Goal: Contribute content: Contribute content

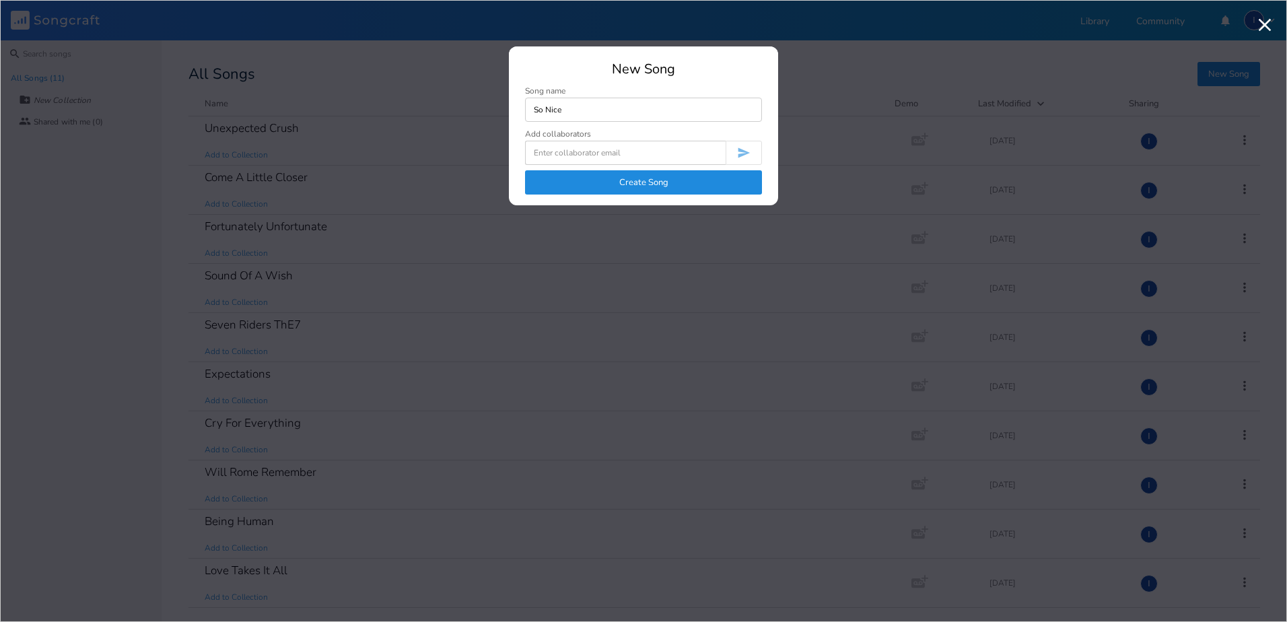
type input "So Nice"
click at [604, 151] on input at bounding box center [625, 153] width 201 height 24
type input "[EMAIL_ADDRESS][DOMAIN_NAME]"
click at [641, 180] on button "Create Song" at bounding box center [643, 182] width 237 height 24
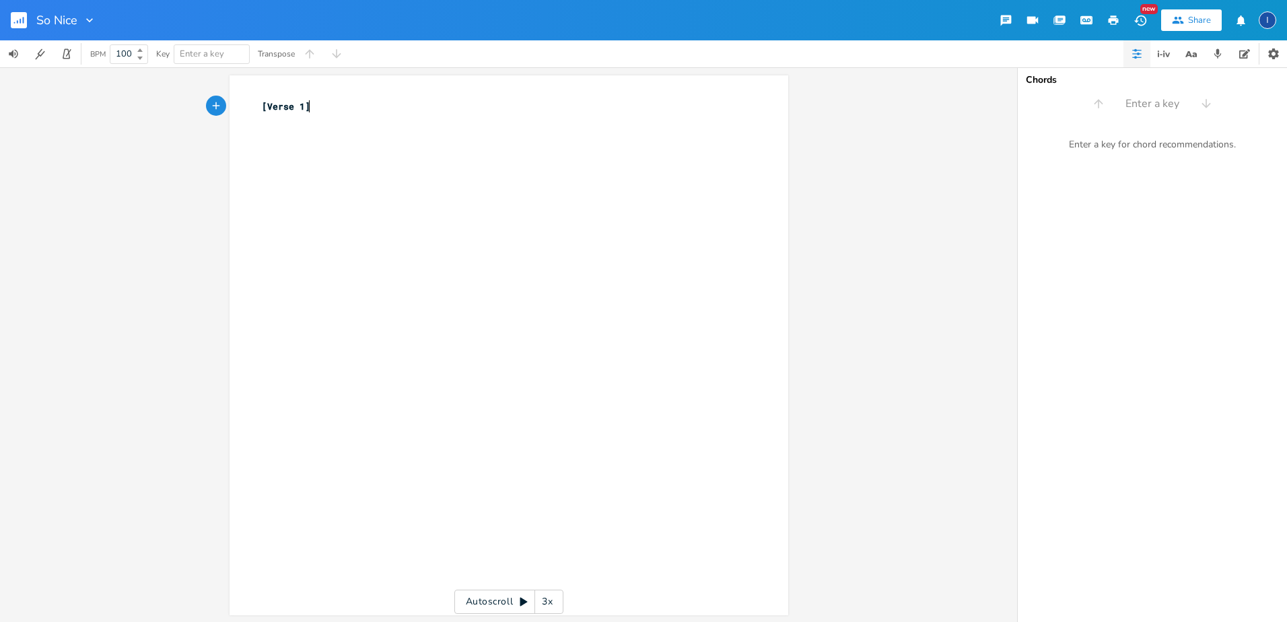
click at [262, 104] on span "[Verse 1]" at bounding box center [286, 106] width 48 height 12
type textarea "So Nice"
type textarea "SO NICE"
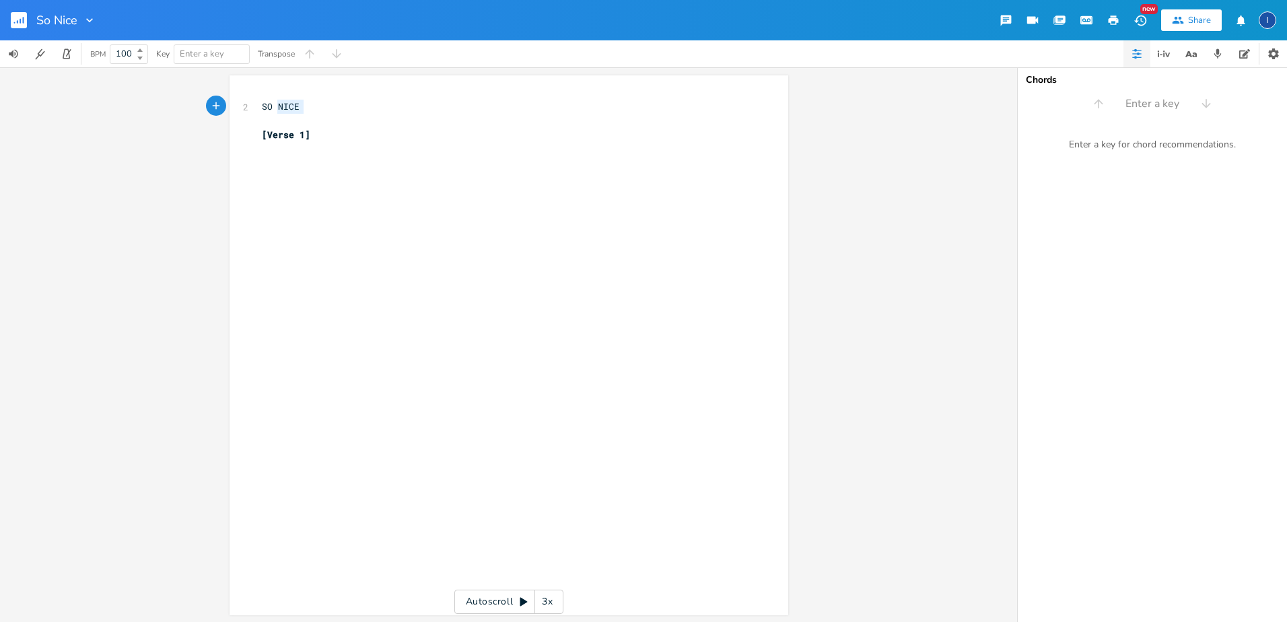
type textarea "SO NICE"
type textarea "I was shopping [DATE], Standing in lkine"
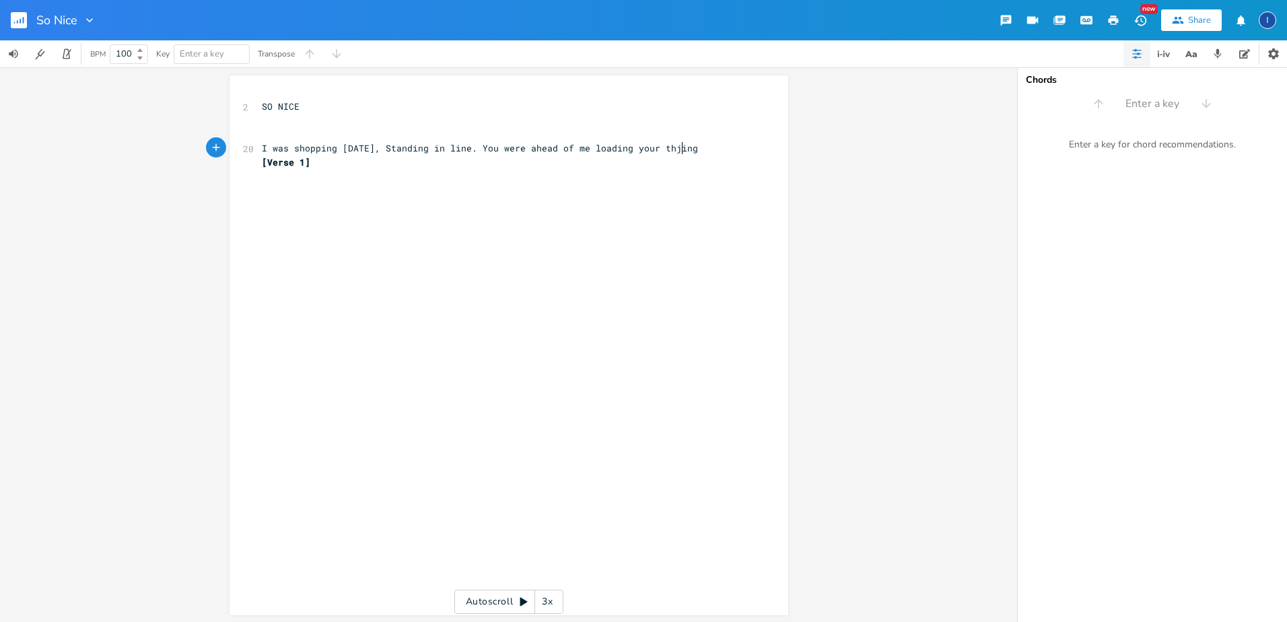
type textarea "ine. You were ahead of me loading your thjings"
type textarea "Chatting about"
type textarea "with the cahsier in a happy way"
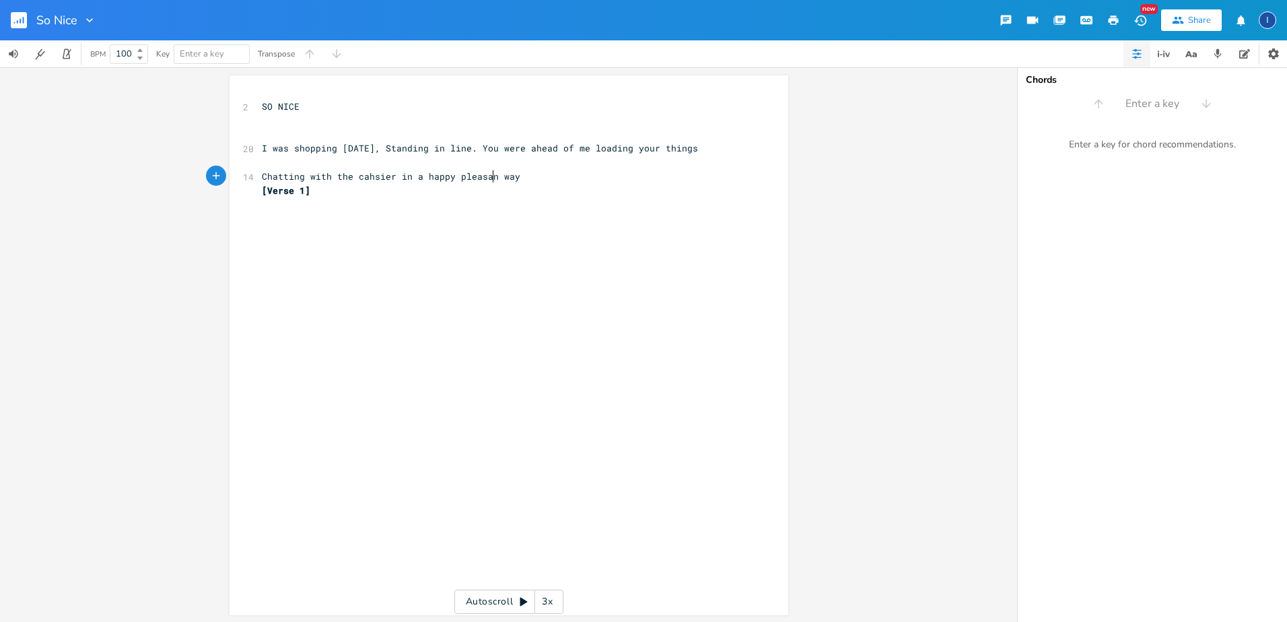
type textarea "pleasant"
type textarea "."
type textarea "[Verse 1]"
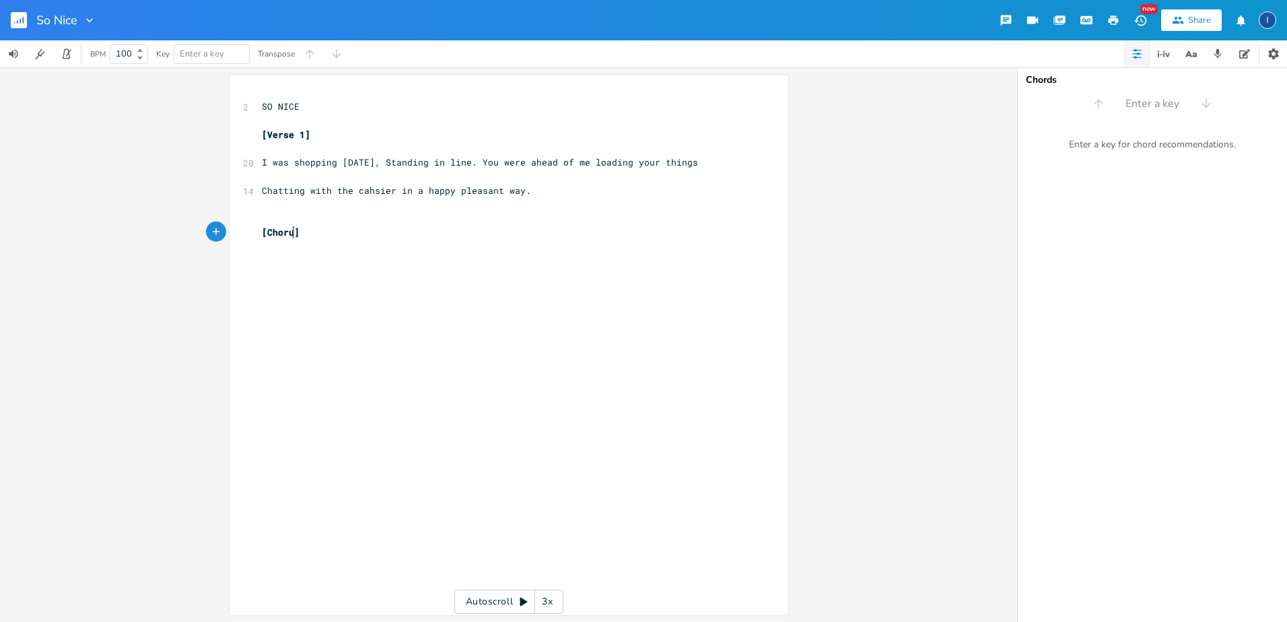
type textarea "Chorus"
type textarea "I coub"
type textarea "dn't help to notice that youare so nice. I wish I could have you imn"
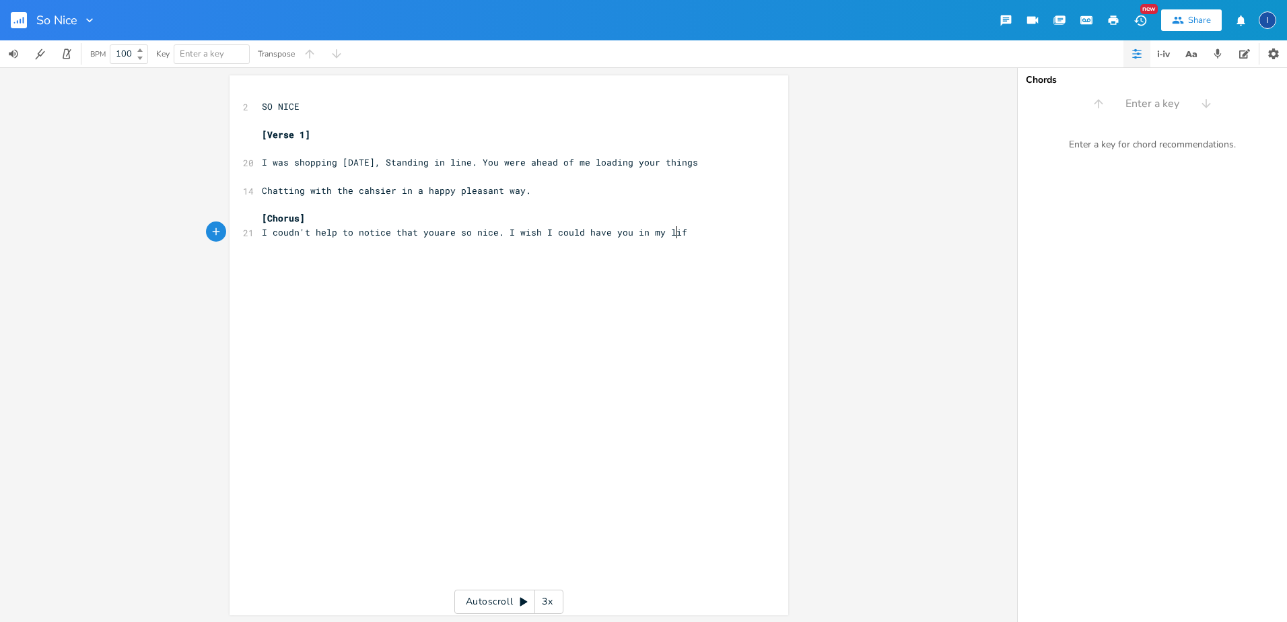
scroll to position [0, 34]
type textarea "n my life."
type textarea "[versew 2]"
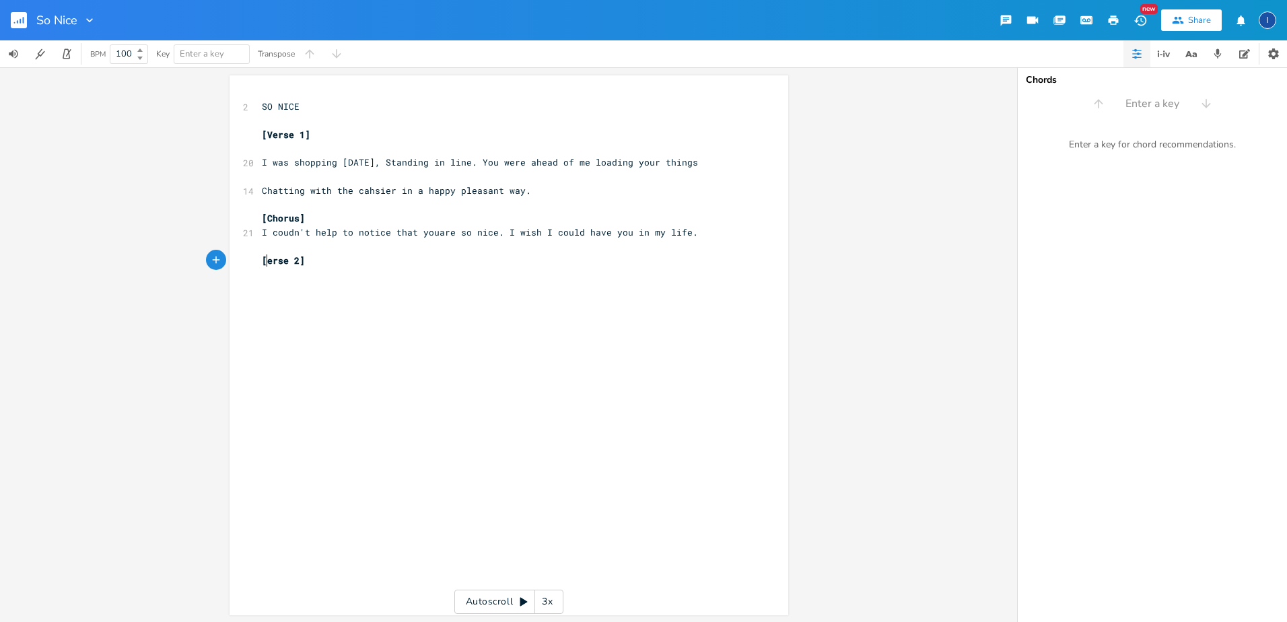
type textarea "V"
type textarea "I was at the bank standing at the counter. You at the window next to mine."
type textarea "Joking with the tellet"
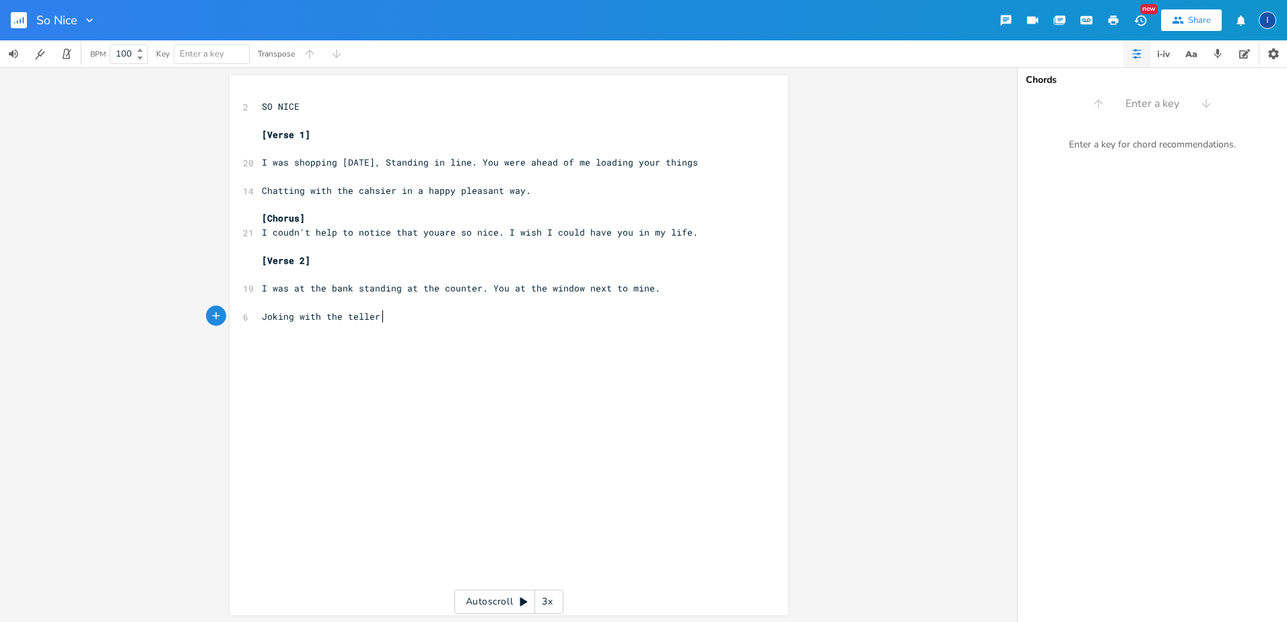
scroll to position [0, 5]
type textarea "r about family and fire"
type textarea "iends"
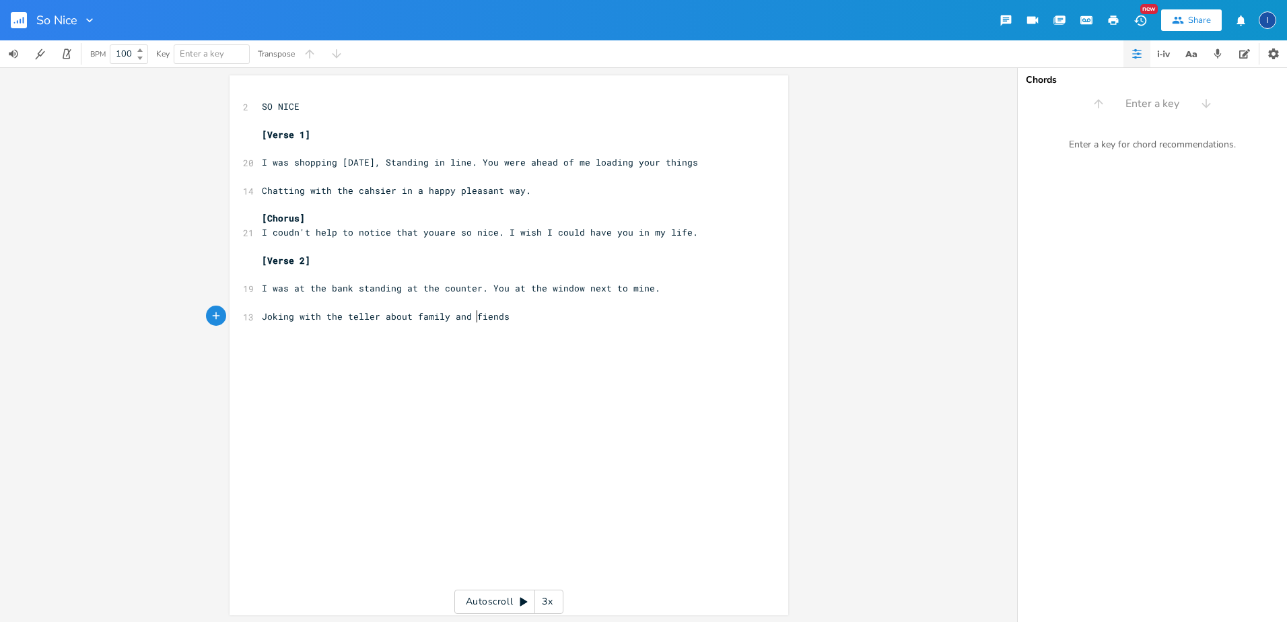
type textarea "r"
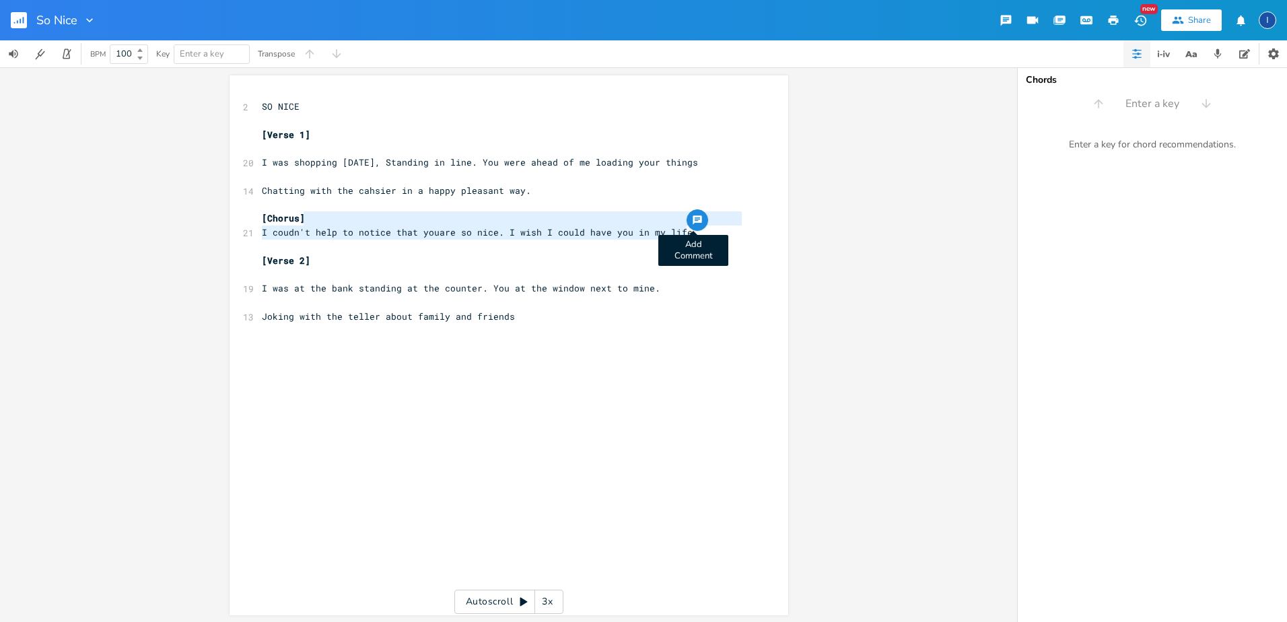
type textarea "[Chorus] I coudn't help to notice that youare so nice. I wish I could have you …"
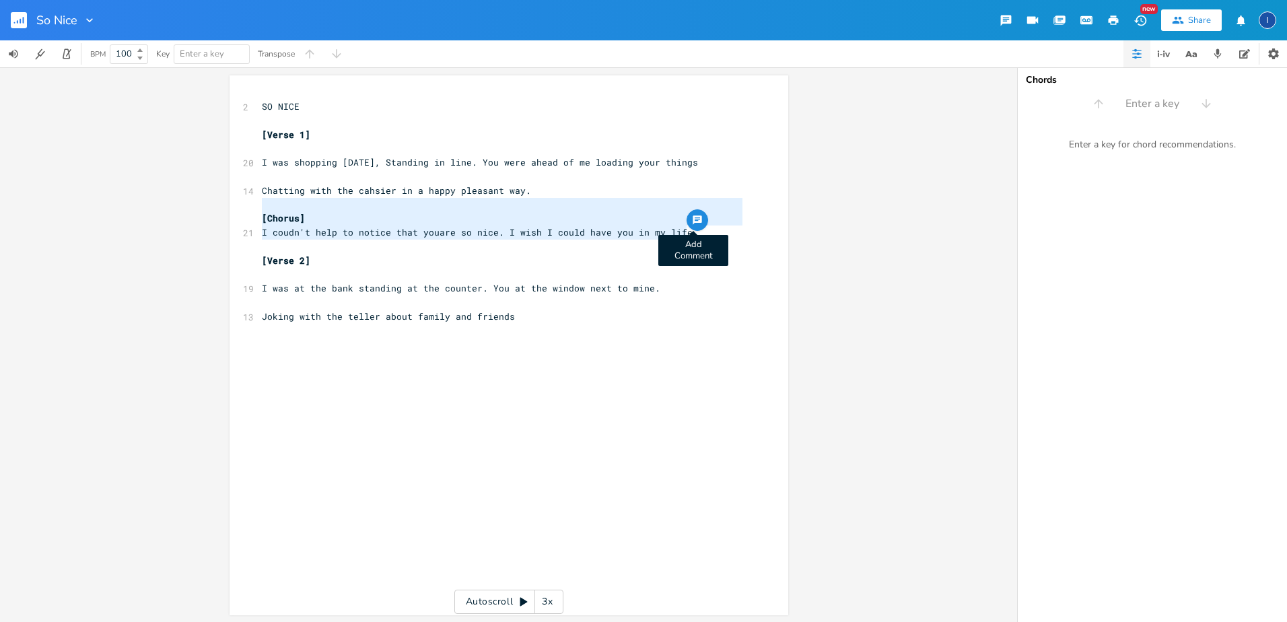
drag, startPoint x: 684, startPoint y: 234, endPoint x: 686, endPoint y: 211, distance: 22.9
click at [686, 211] on div "[Chorus] I coudn't help to notice that youare so nice. I wish I could have you …" at bounding box center [508, 345] width 559 height 540
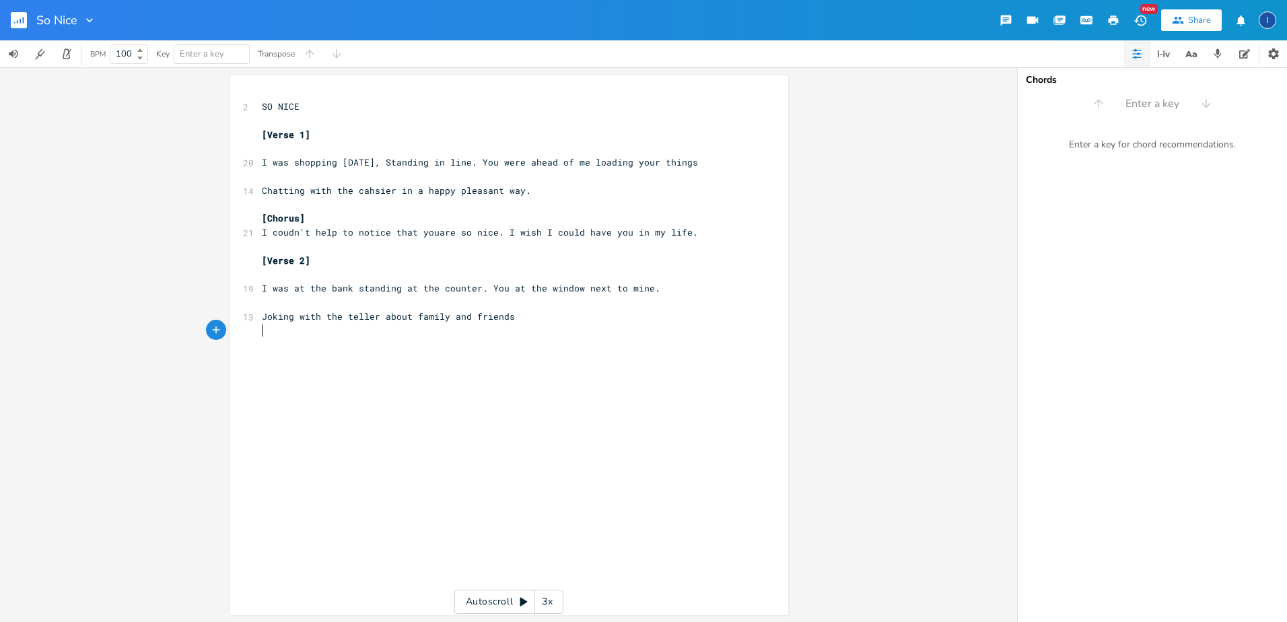
click at [542, 324] on pre "​" at bounding box center [502, 331] width 486 height 14
type textarea "."
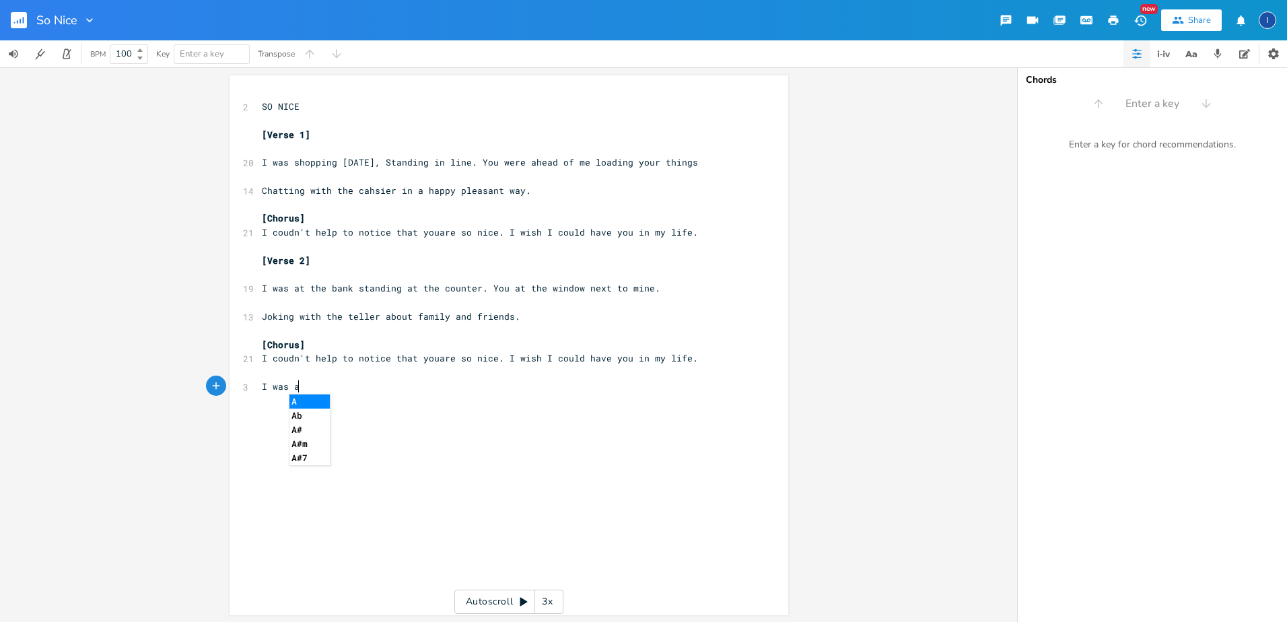
type textarea "I was a"
type textarea "t the post offivc"
type textarea "ce"
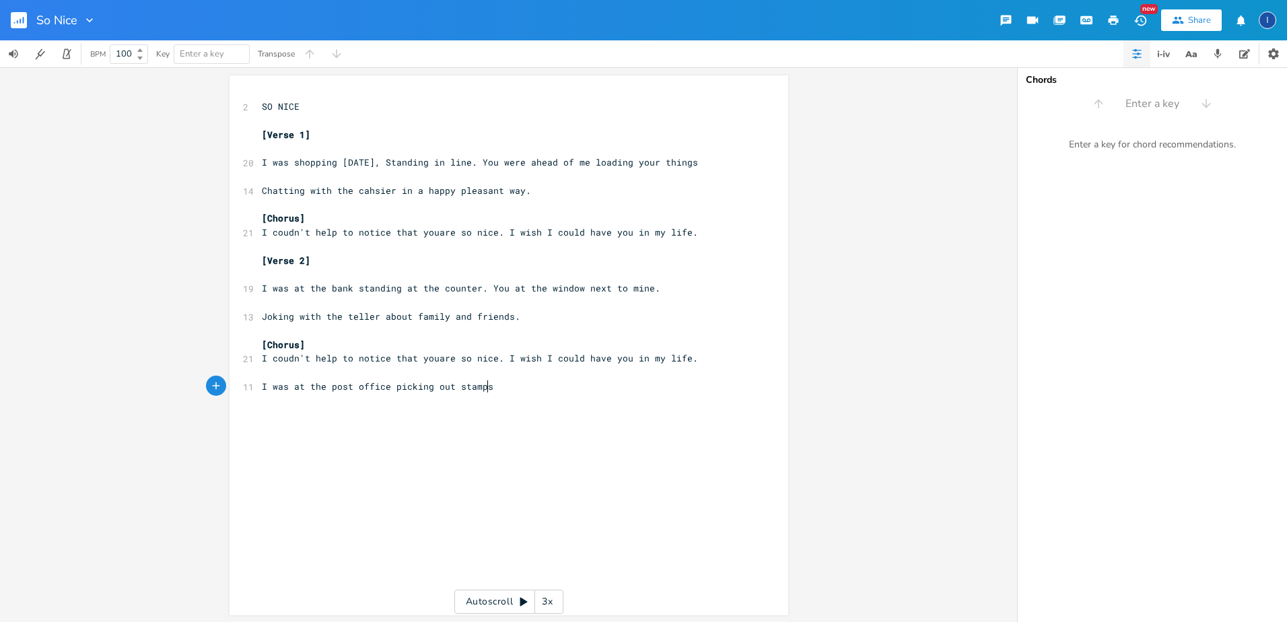
type textarea "picking out stamps,"
type textarea ". You were dropping off packahe"
type textarea "g"
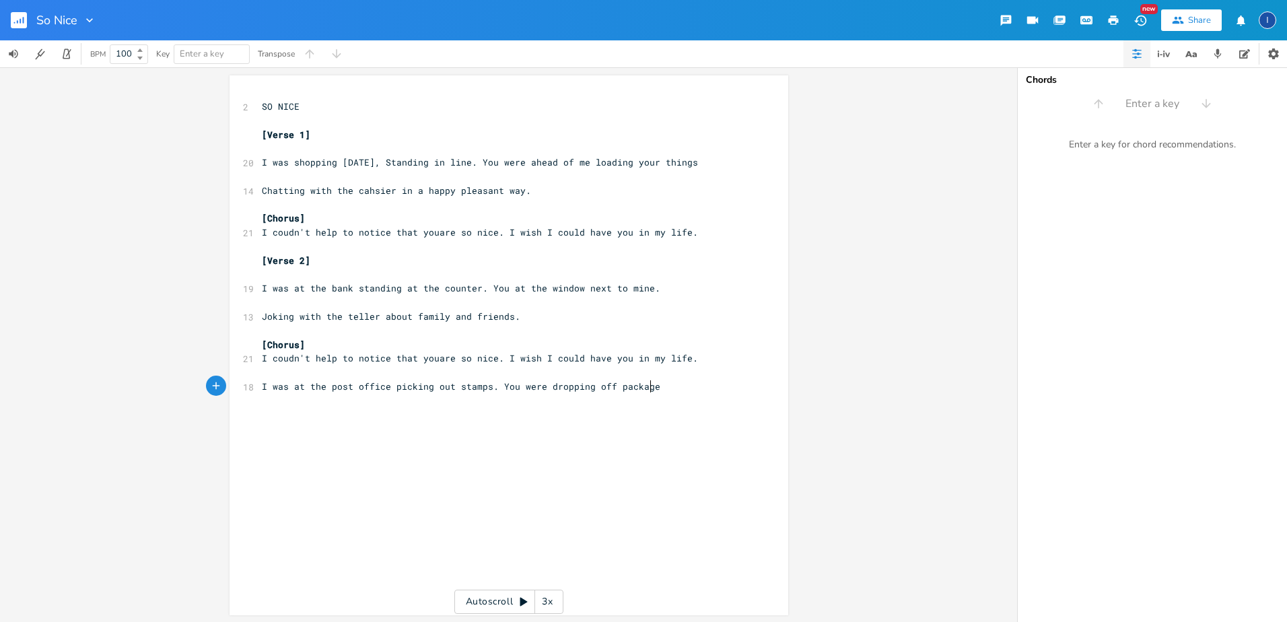
scroll to position [0, 13]
type textarea "ges just to one side"
type textarea "."
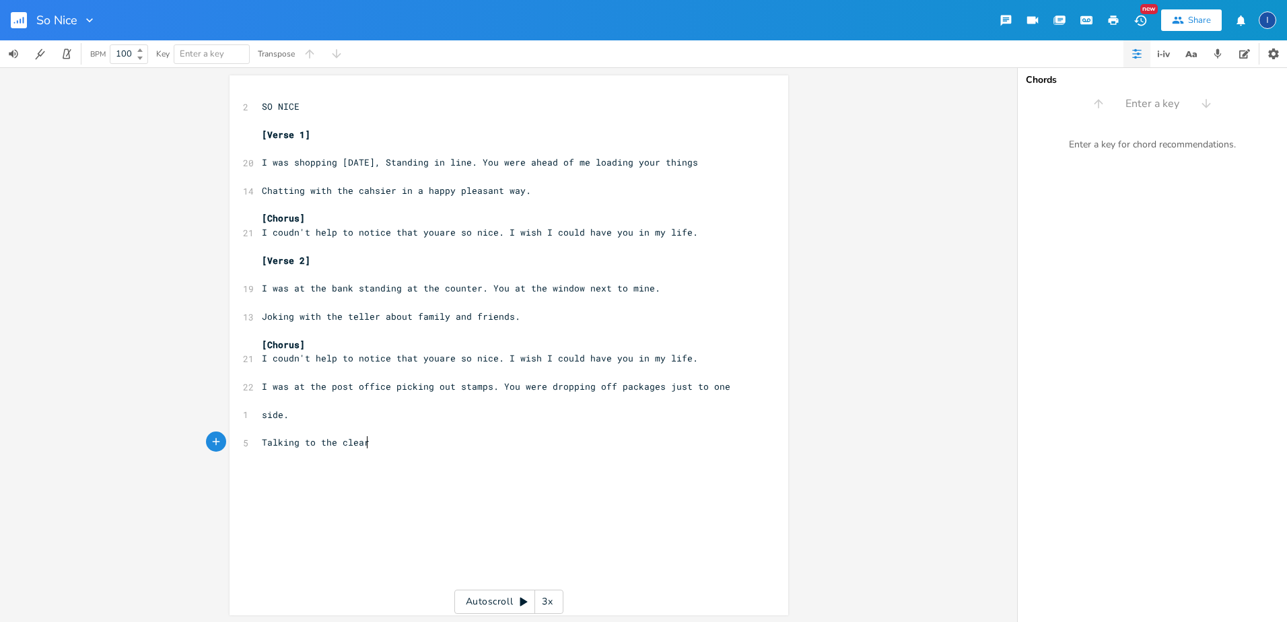
type textarea "Talking to the cleark"
type textarea "rk about the fun that you have very"
type textarea "every day."
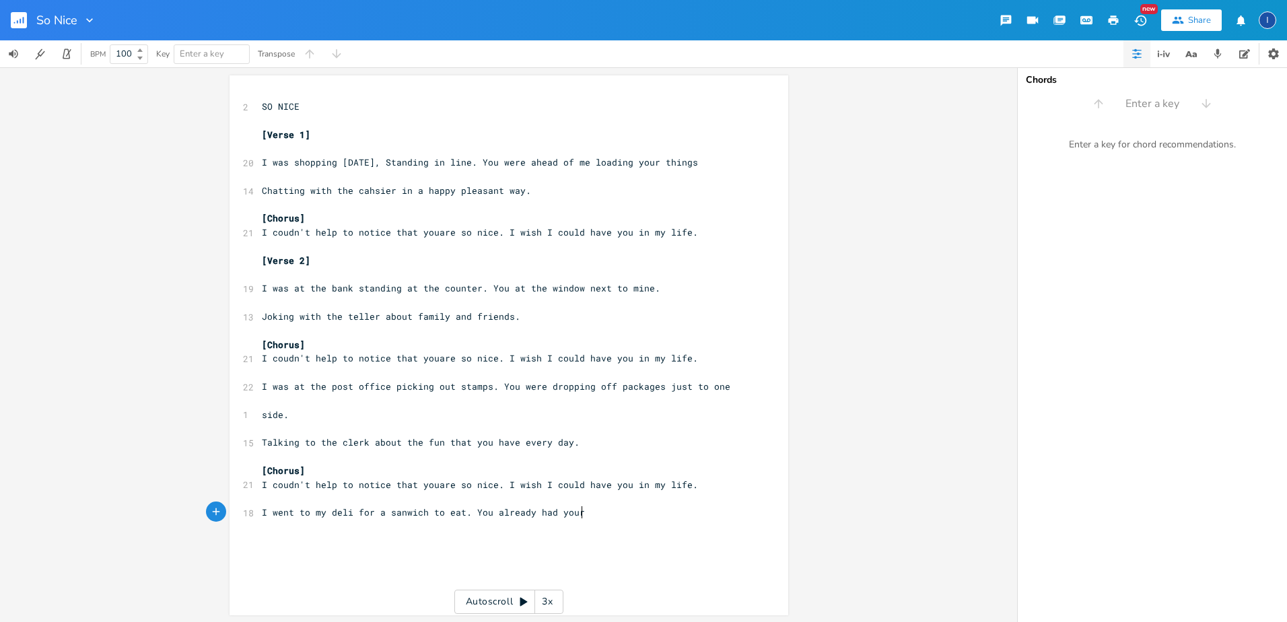
scroll to position [0, 239]
type textarea "I went to my deli for a sanwich to eat. You already had your li"
type textarea "unch in hand."
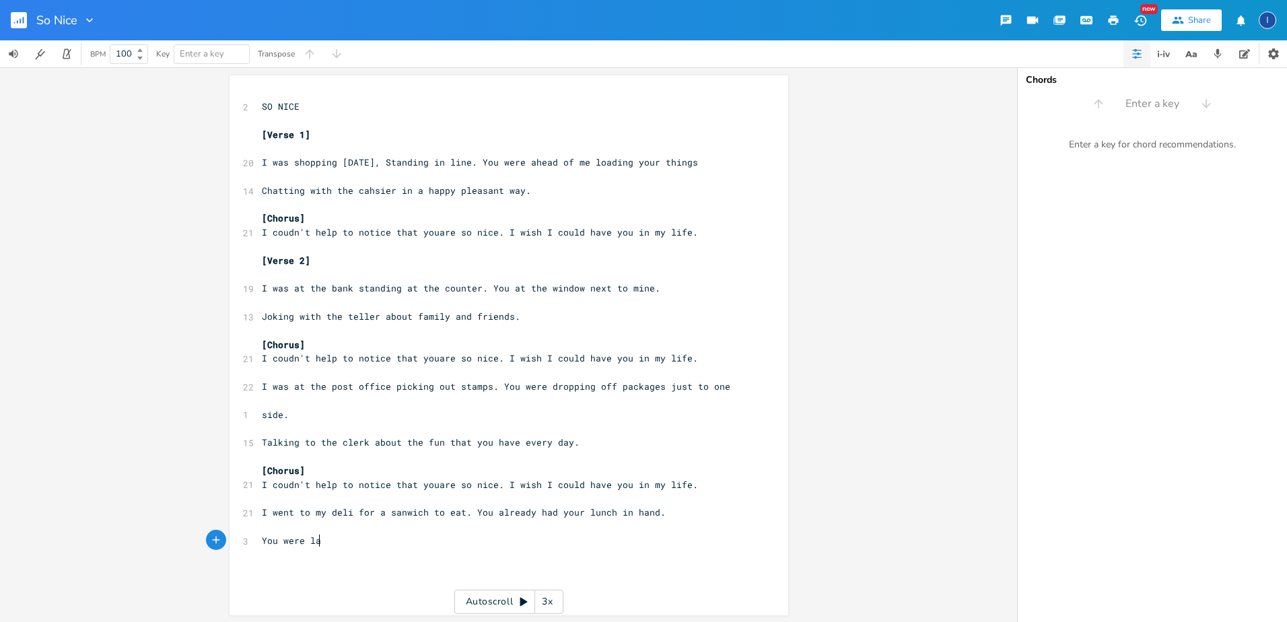
type textarea "You were lai"
type textarea "=ughing"
type textarea "a"
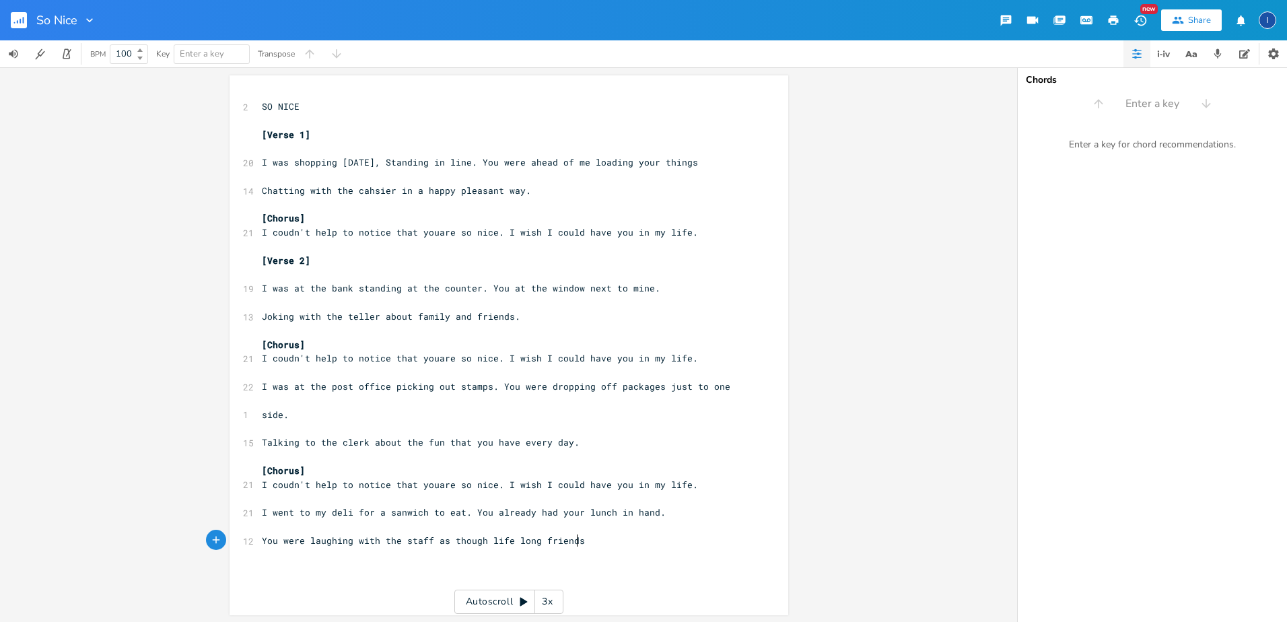
type textarea "with the staff as though life long friends."
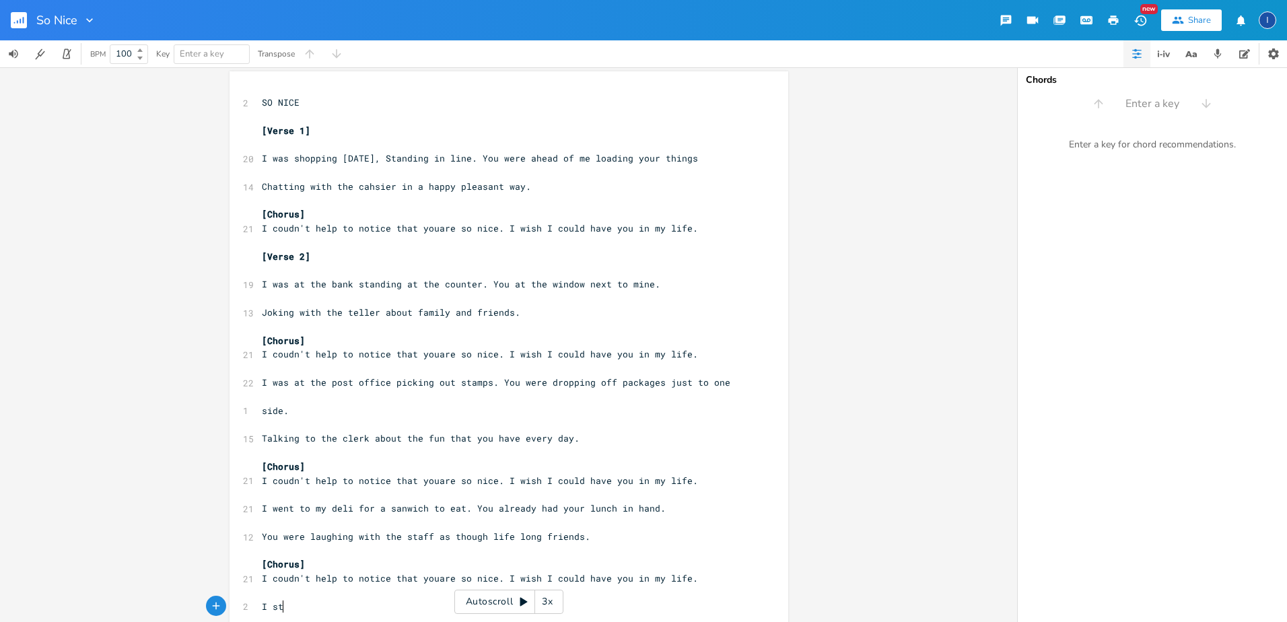
type textarea "I stp"
type textarea "opped at the"
type textarea "to get a"
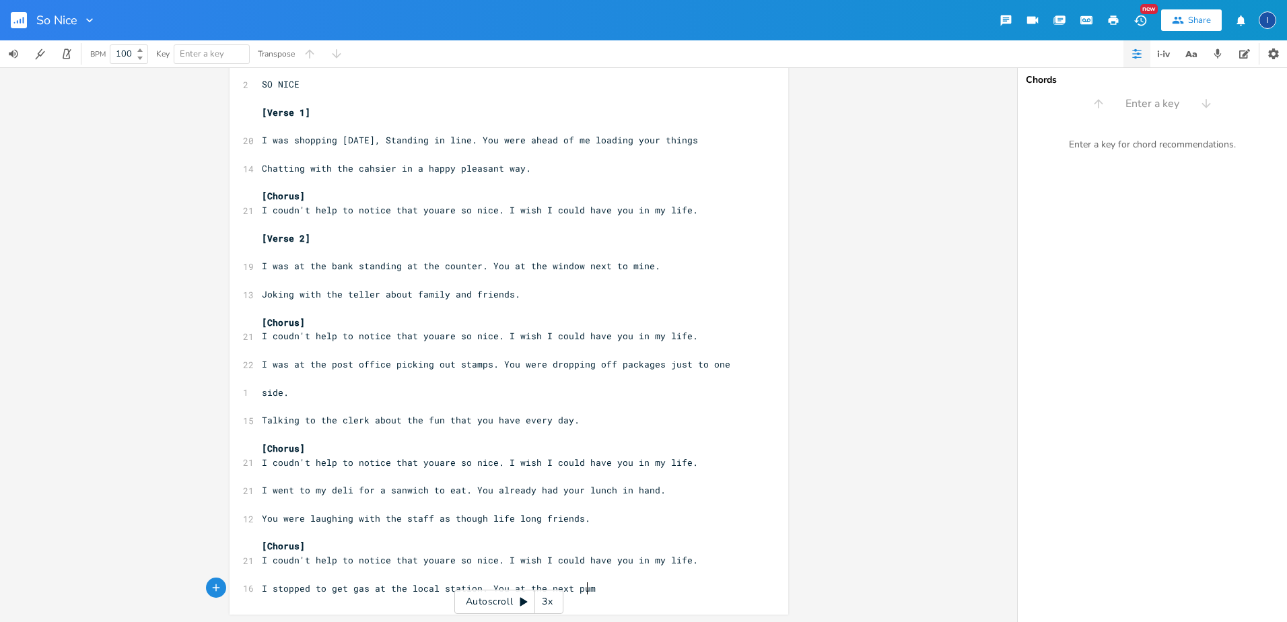
scroll to position [0, 180]
type textarea "gas at the local station. You at the next pump waiting to fill up."
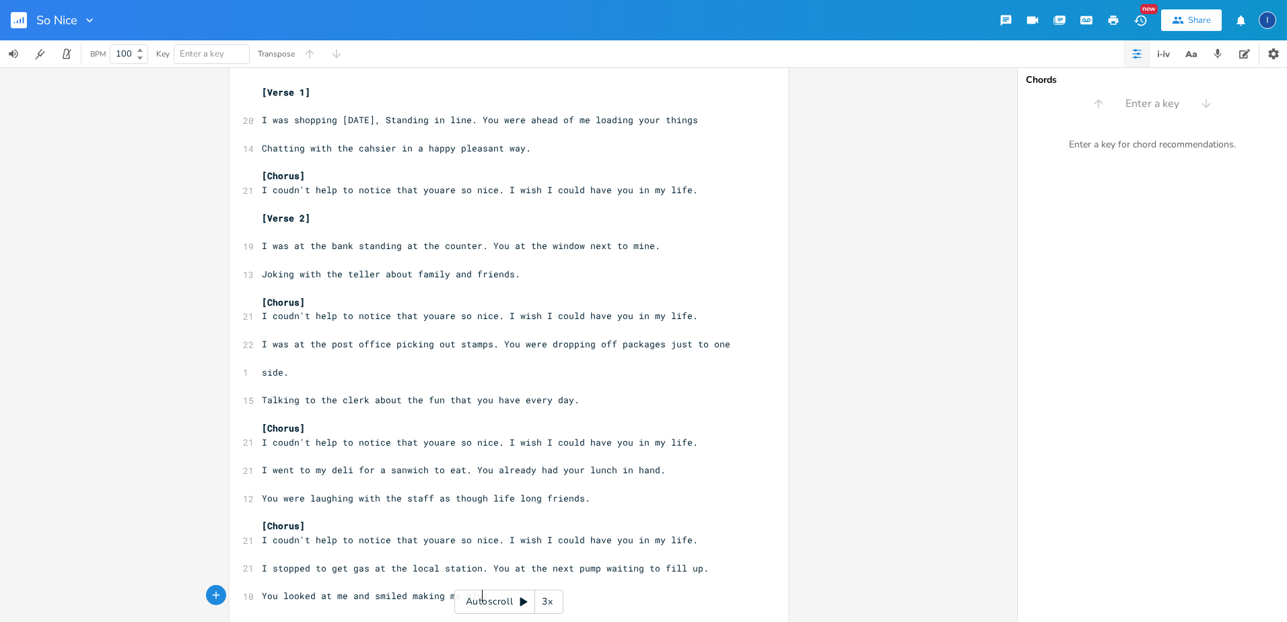
scroll to position [0, 185]
type textarea "You looked at me and smiled making me blush."
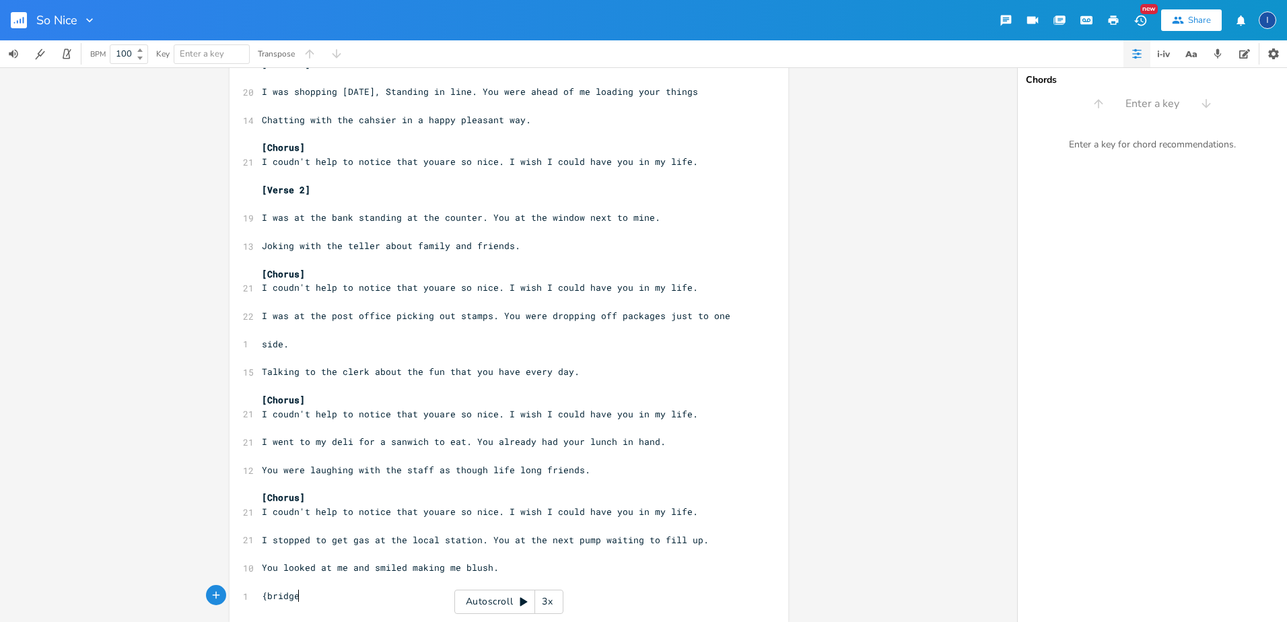
scroll to position [0, 29]
type textarea "{bridge]"
type textarea "["
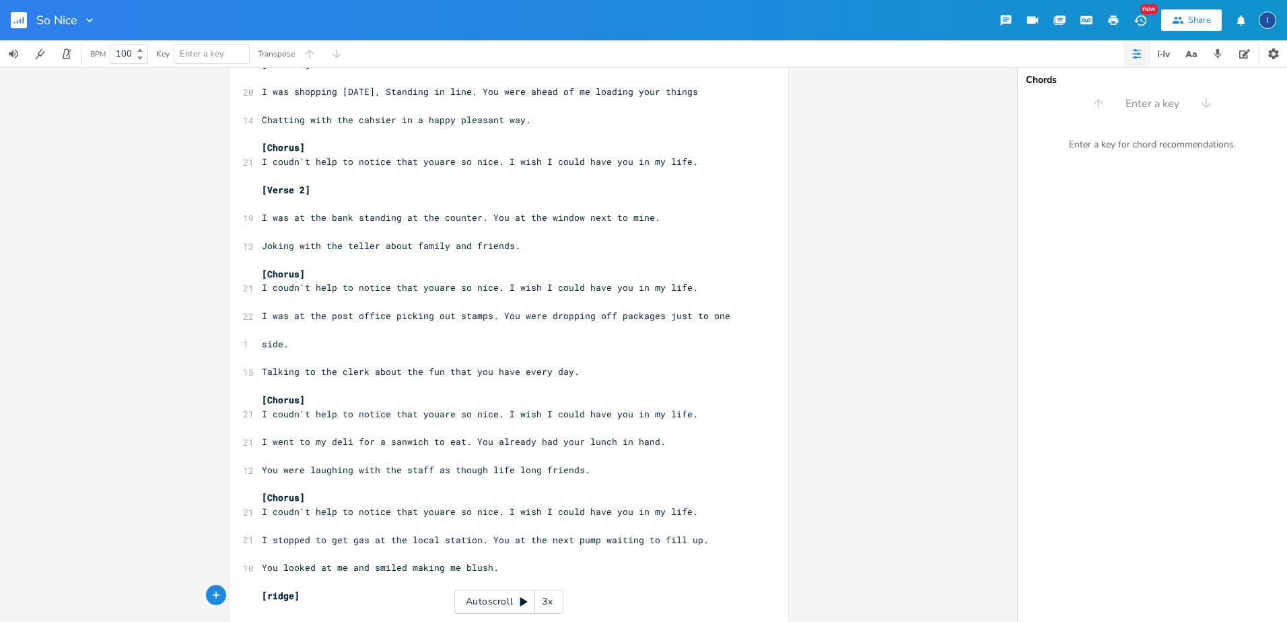
type textarea "B"
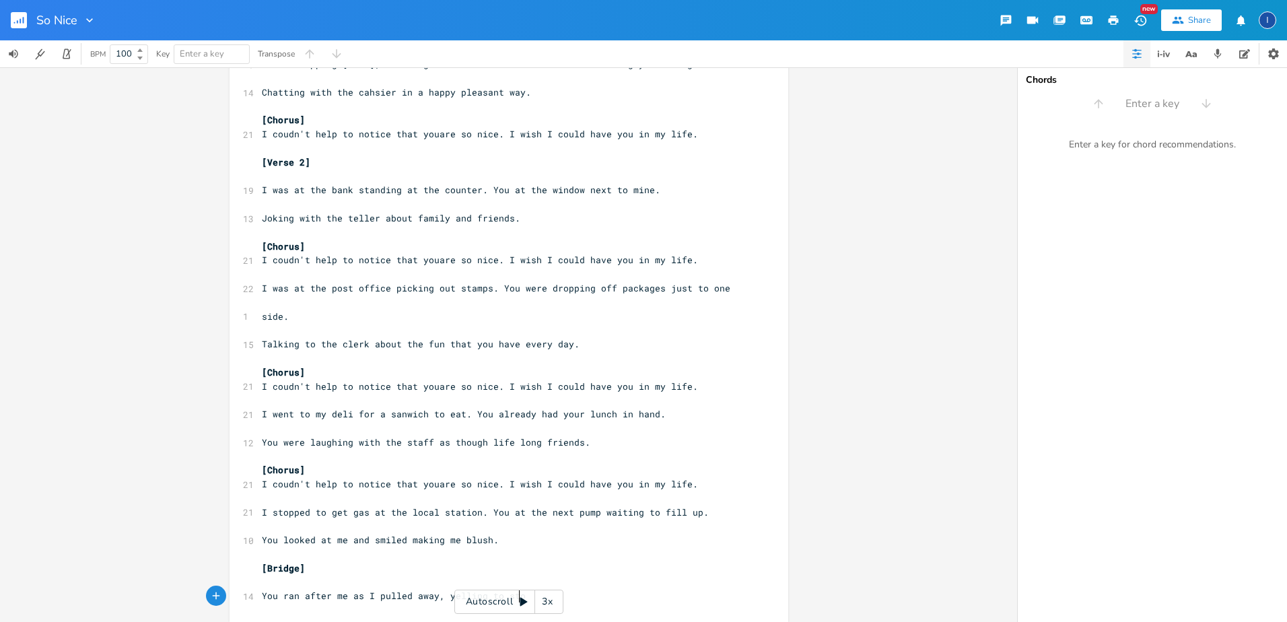
scroll to position [0, 194]
type textarea "You ran after me as I pulled away, yelling to stop."
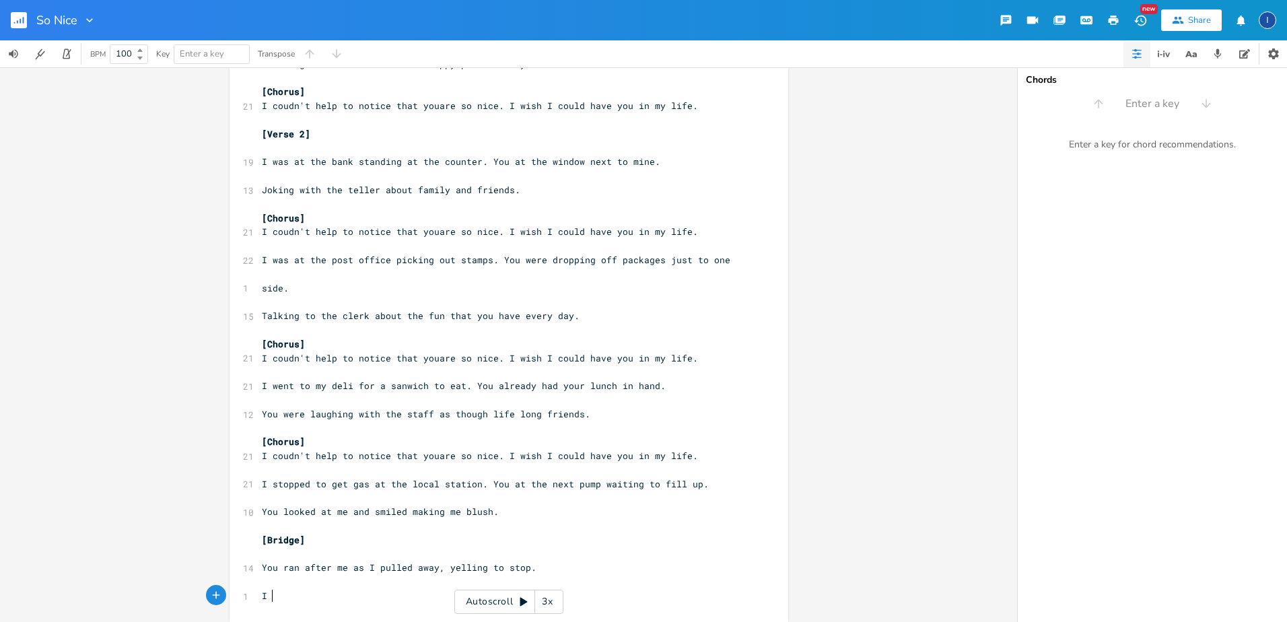
scroll to position [0, 4]
type textarea "I though"
type textarea "ht this is it, you want me in you"
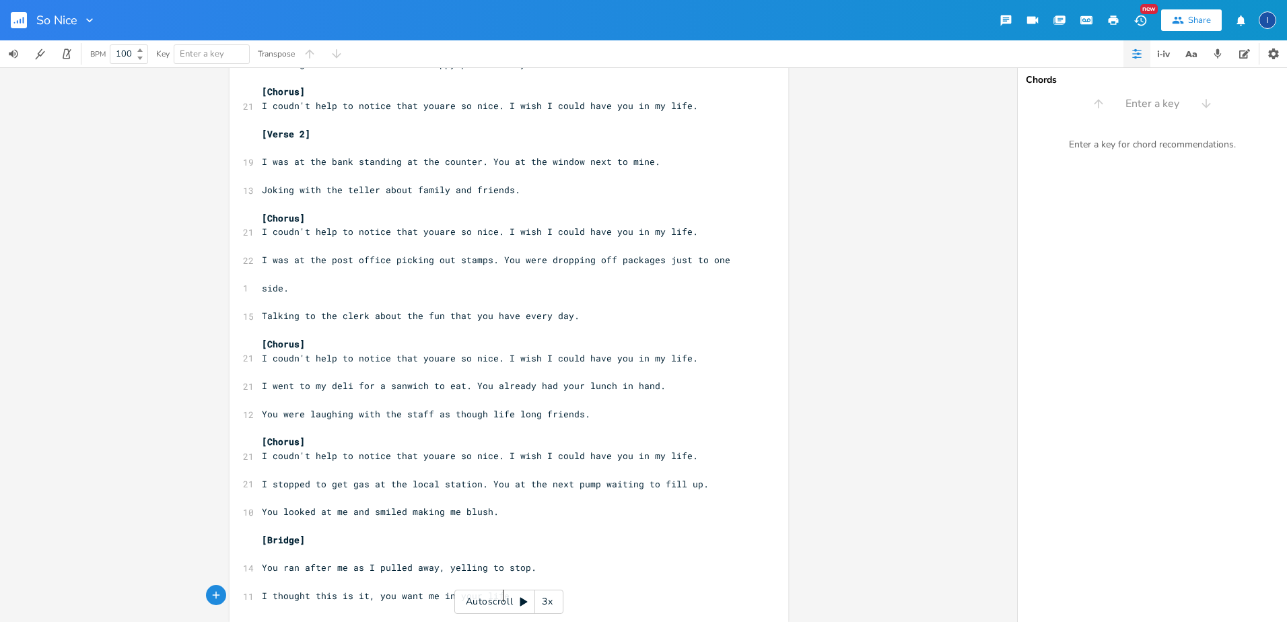
type textarea "r life."
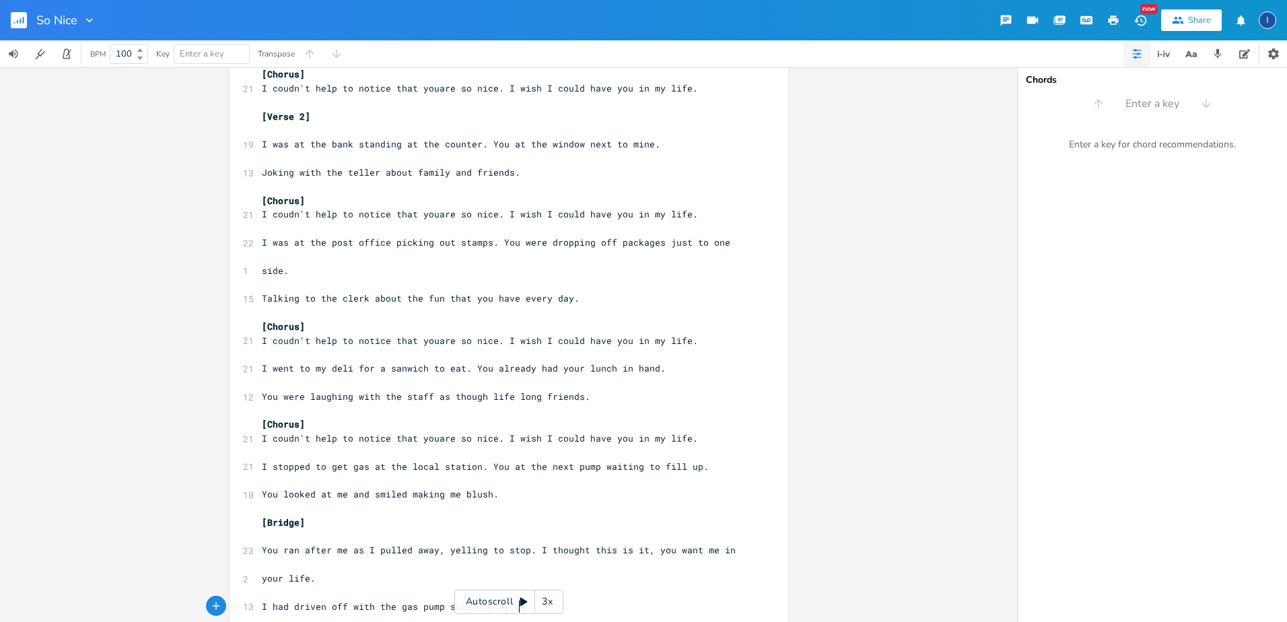
scroll to position [0, 192]
type textarea "I had driven off with the gas pump still in my car."
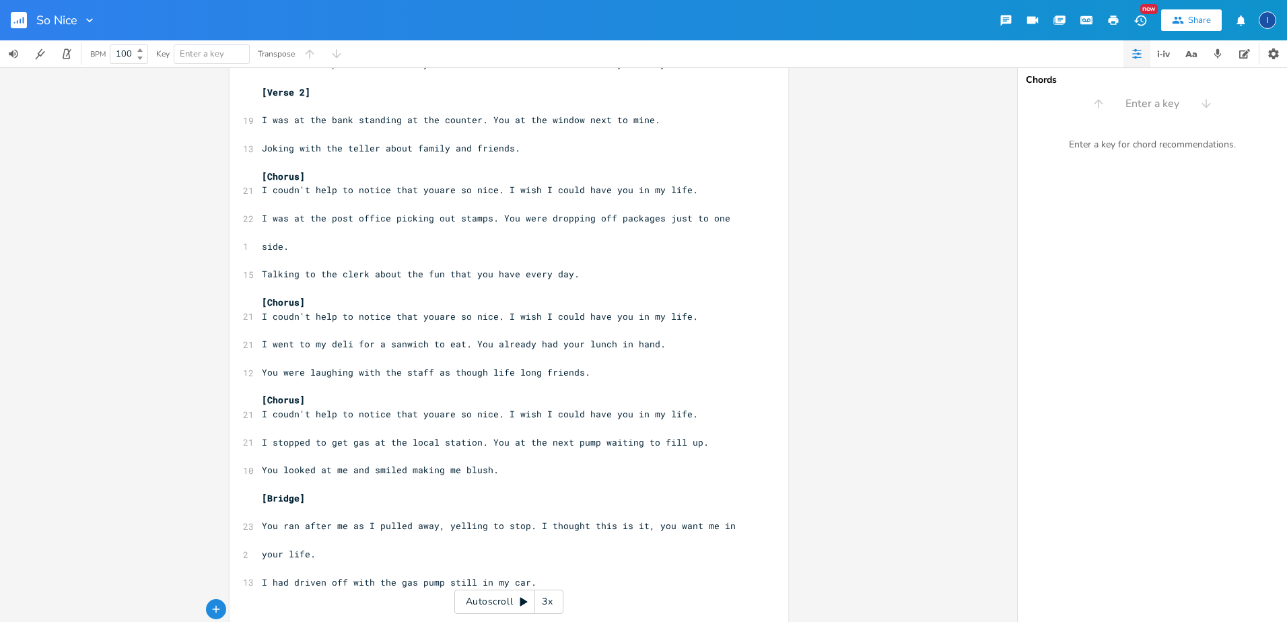
scroll to position [172, 0]
type textarea "You couldn't"
type textarea "t"
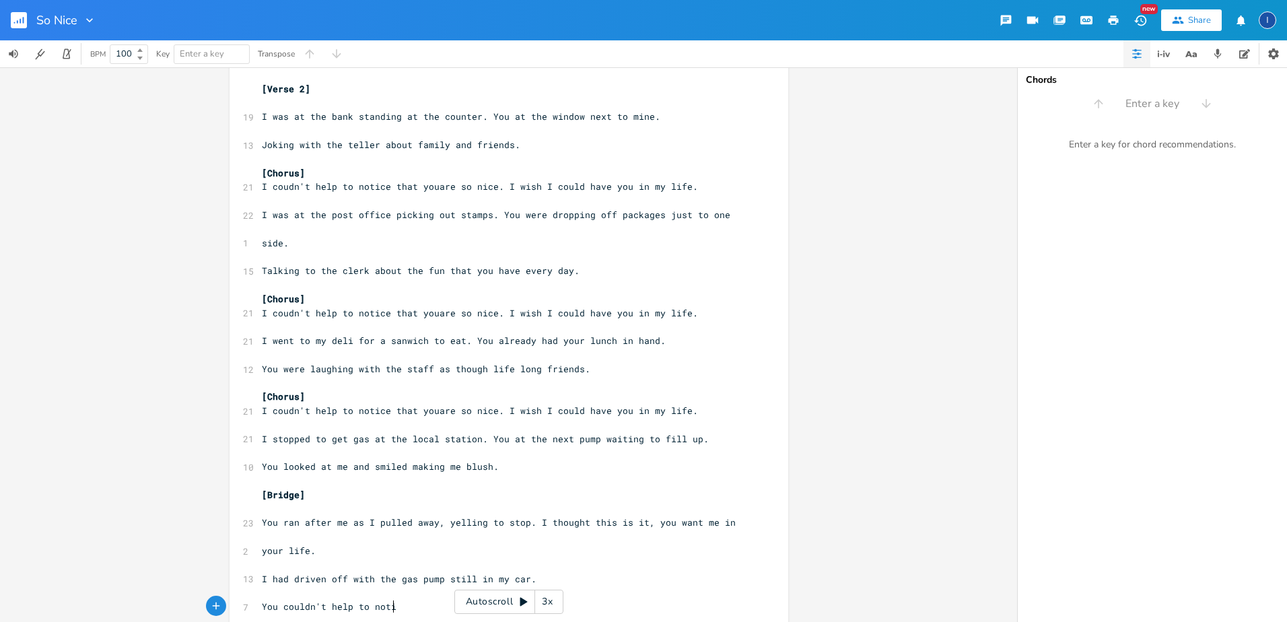
type textarea "'t help to noticv"
type textarea "ce"
type textarea "e that I thinlk"
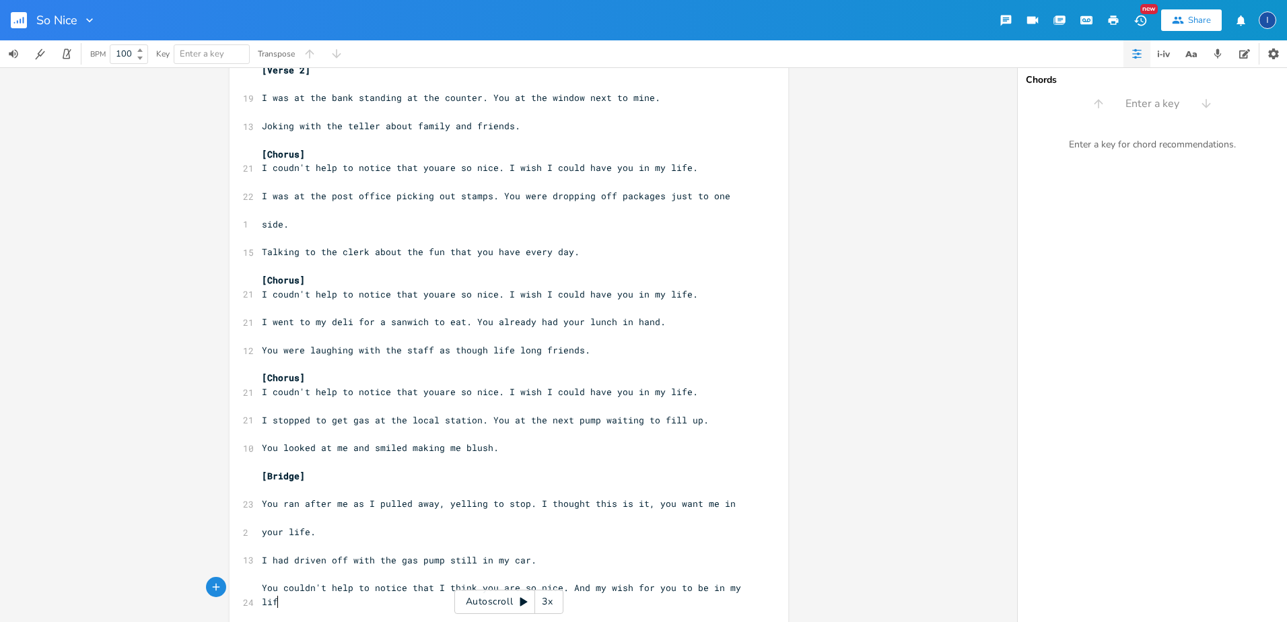
scroll to position [0, 214]
type textarea "k you are so nice. And my wish for you to be in my life."
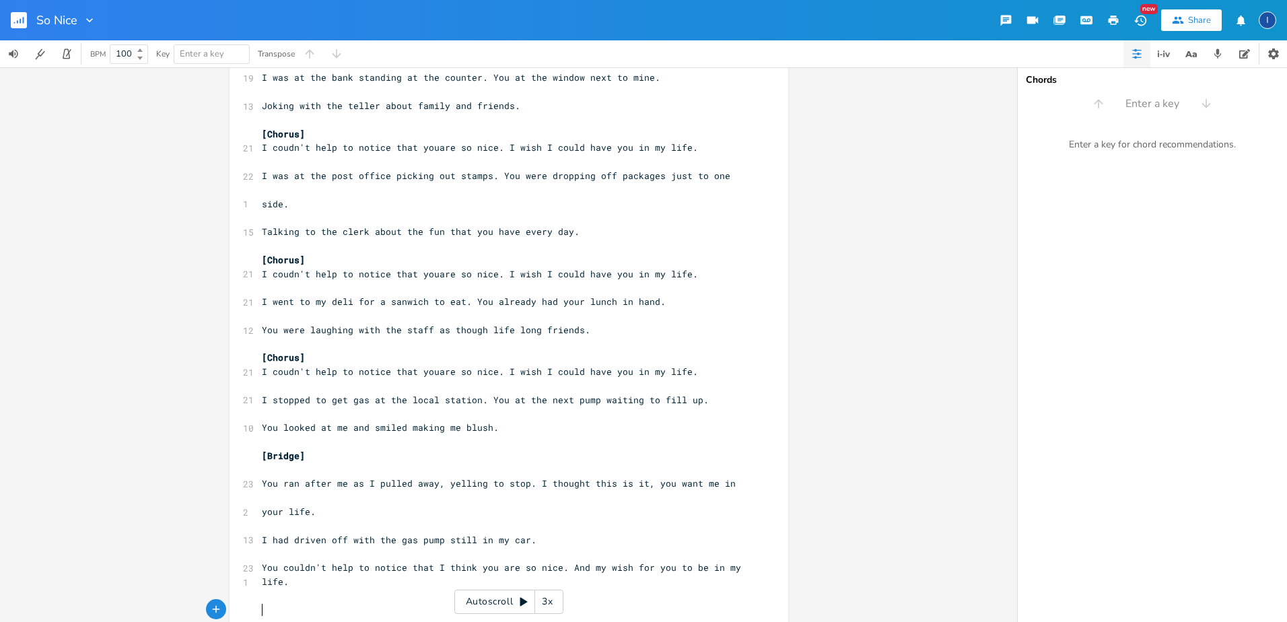
scroll to position [214, 0]
type textarea "Now you are nc"
type textarea "ice to me [PERSON_NAME]"
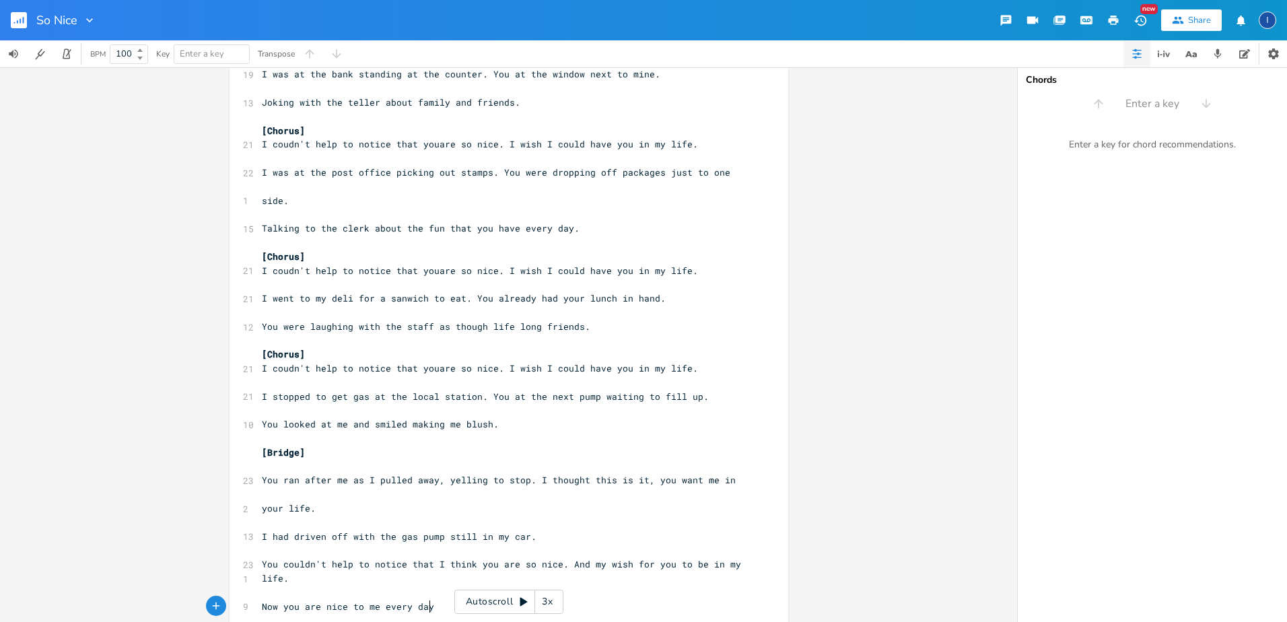
type textarea "y day."
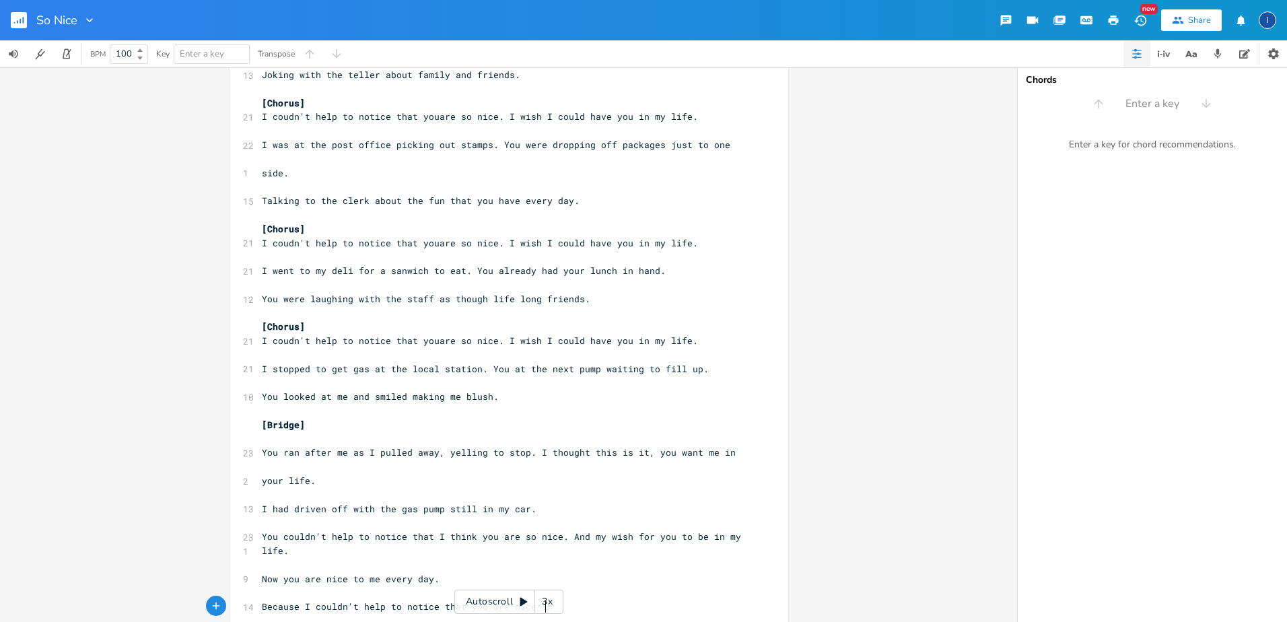
scroll to position [0, 209]
type textarea "Because I couldn't help to notice that you are nice in in every way"
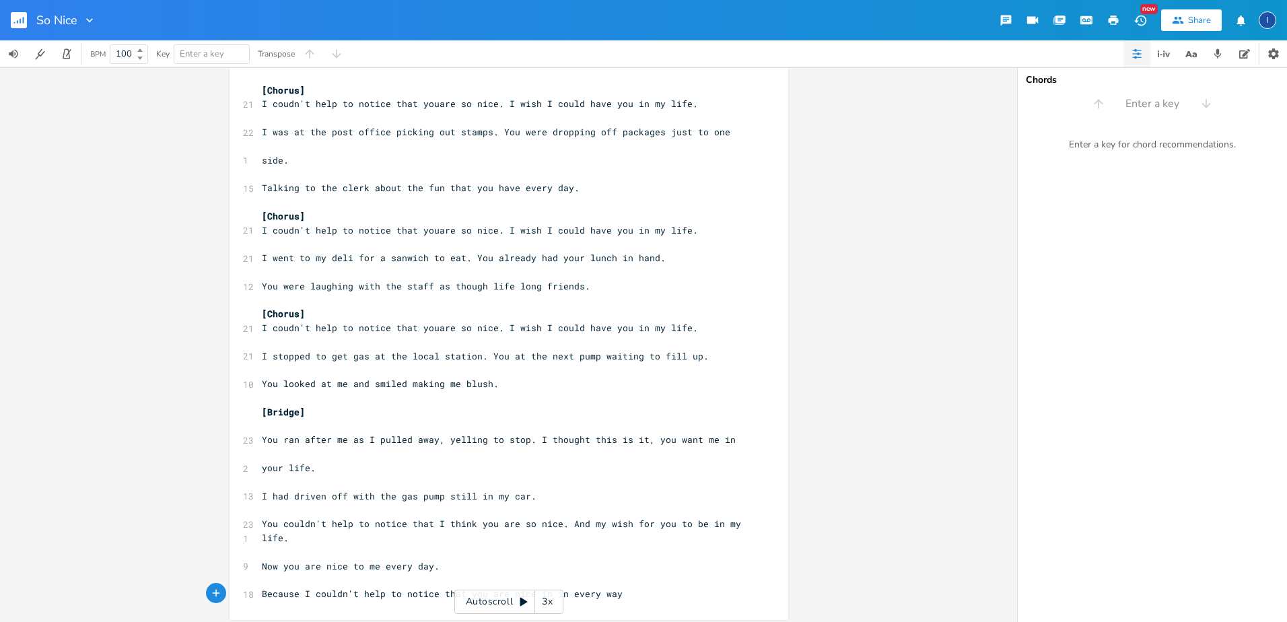
scroll to position [260, 0]
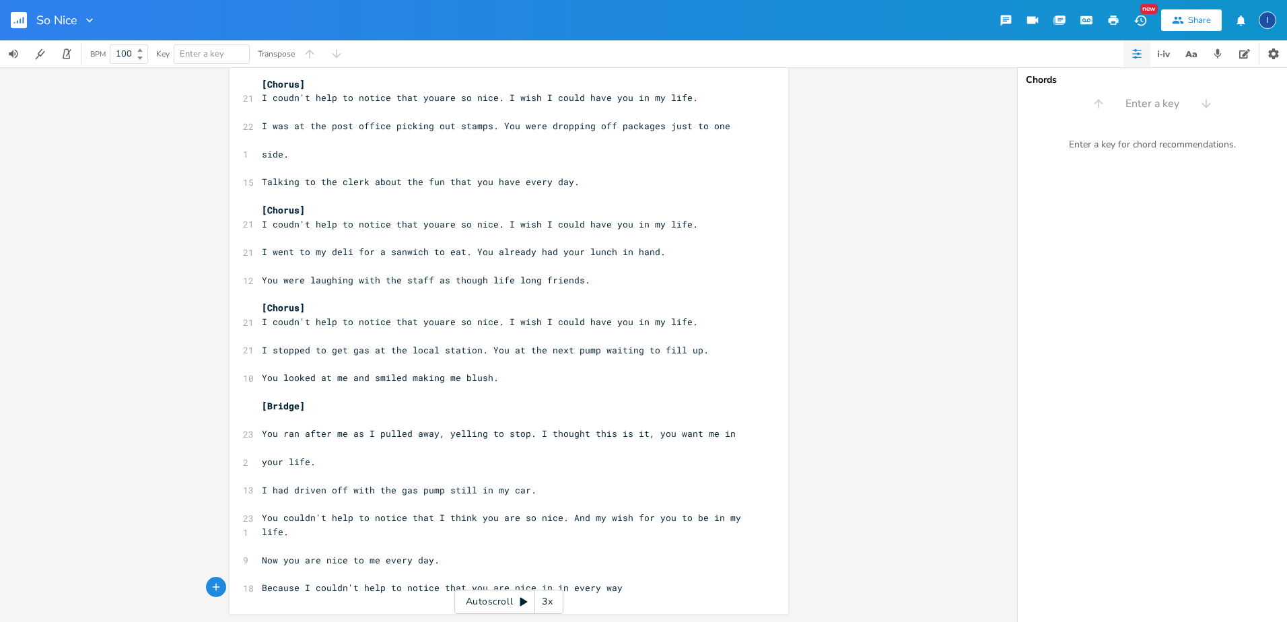
click at [558, 583] on span "Because I couldn't help to notice that you are nice in in every way" at bounding box center [442, 587] width 361 height 12
type textarea "in"
click at [600, 586] on pre "Because I couldn't help to notice that you are nice in every way" at bounding box center [502, 588] width 486 height 14
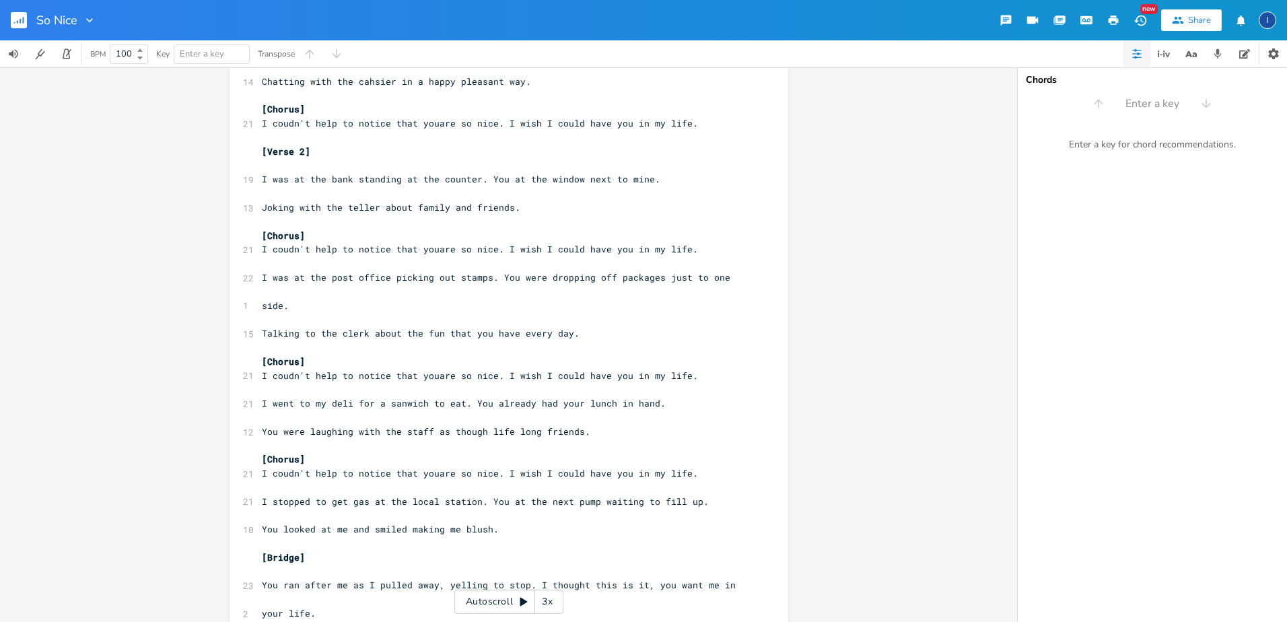
scroll to position [0, 0]
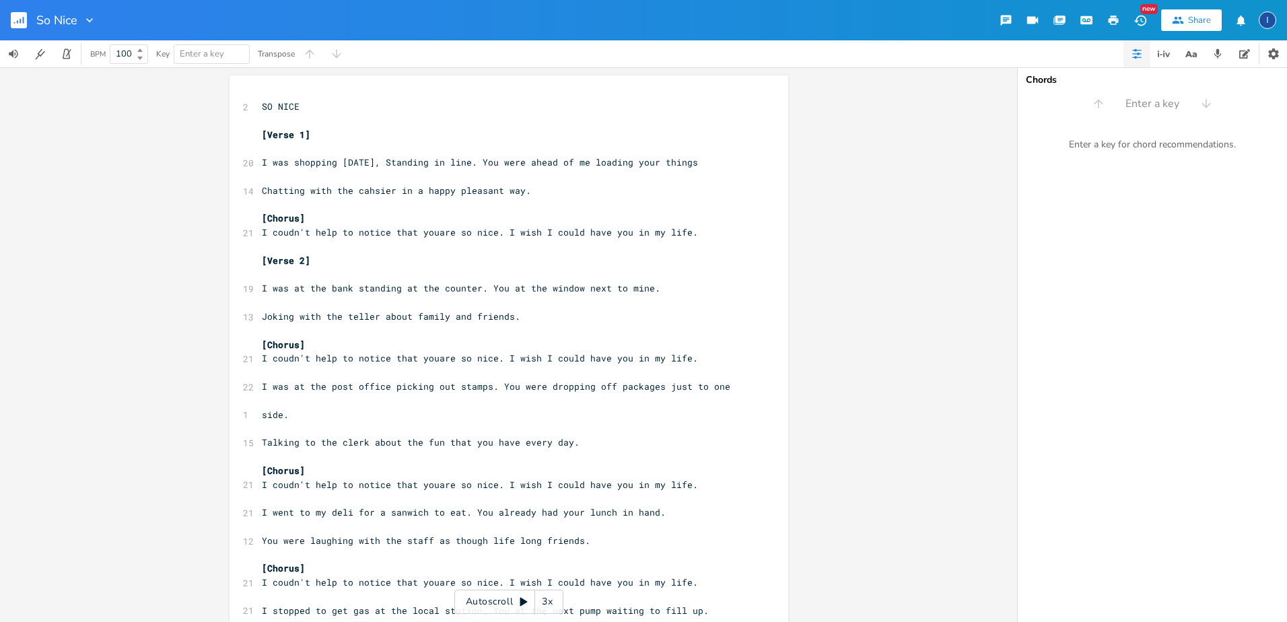
click at [1116, 19] on icon "button" at bounding box center [1113, 19] width 10 height 9
click at [333, 99] on div "x 2 SO NICE ​ [Verse 1] ​ 20 I was shopping [DATE], Standing in line. You were …" at bounding box center [502, 477] width 486 height 761
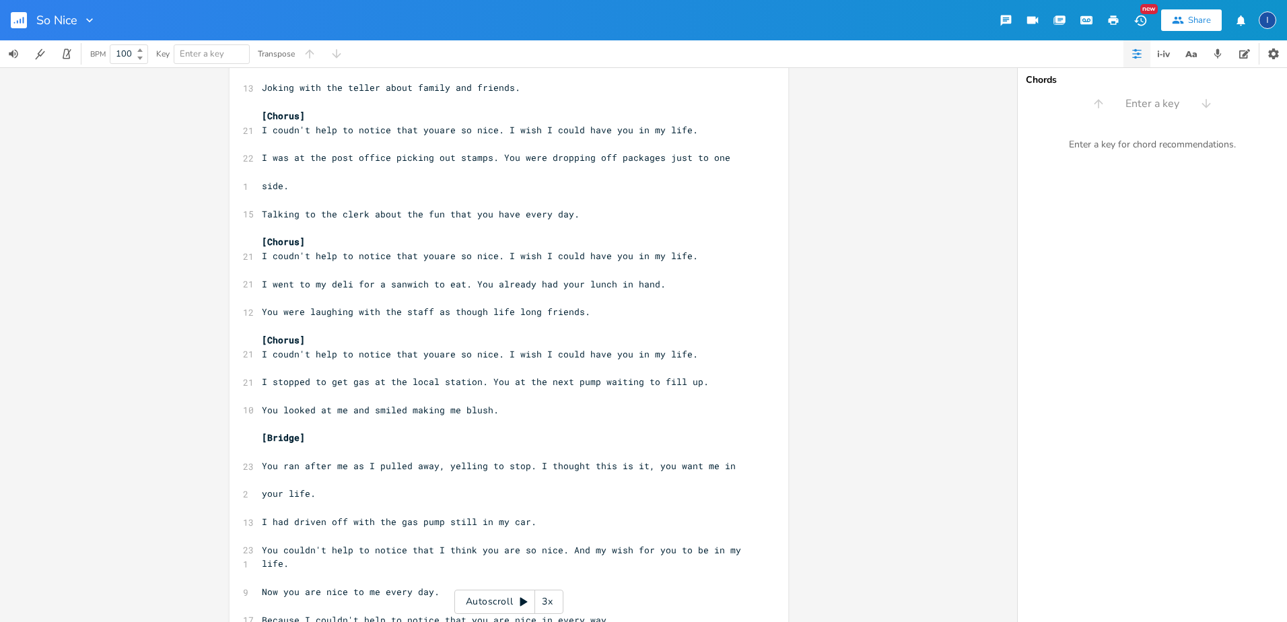
scroll to position [201, 0]
click at [262, 213] on span "Talking to the clerk about the fun that you have every day." at bounding box center [421, 213] width 318 height 12
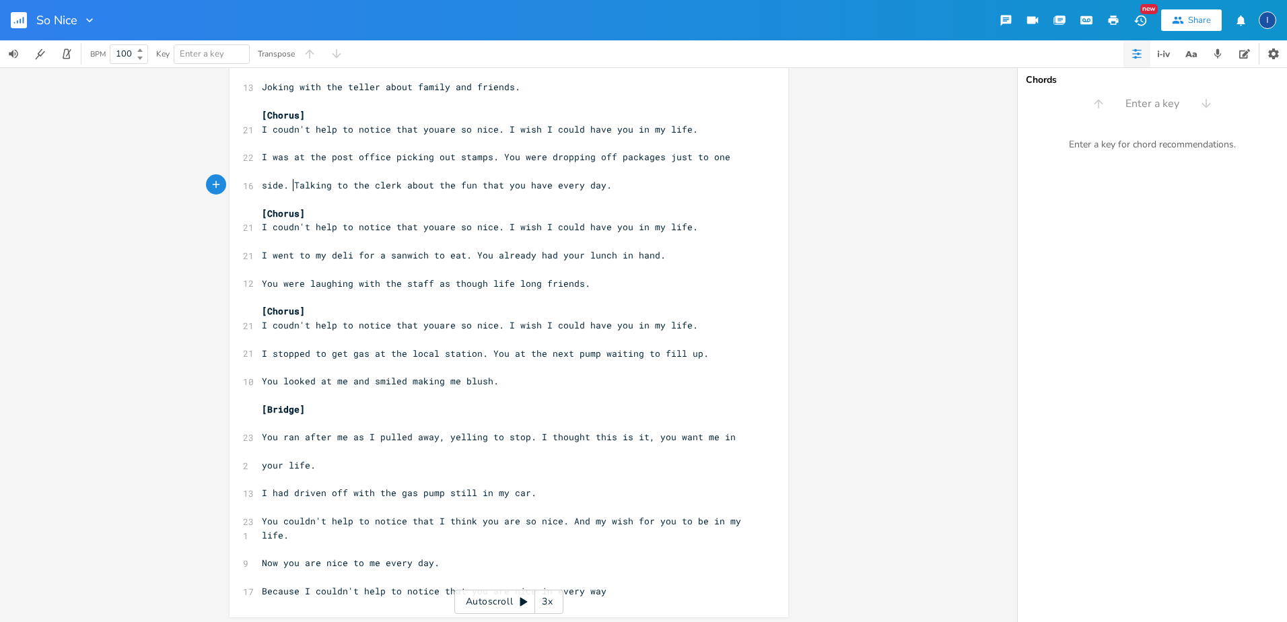
scroll to position [205, 0]
click at [260, 240] on pre "​" at bounding box center [502, 238] width 486 height 14
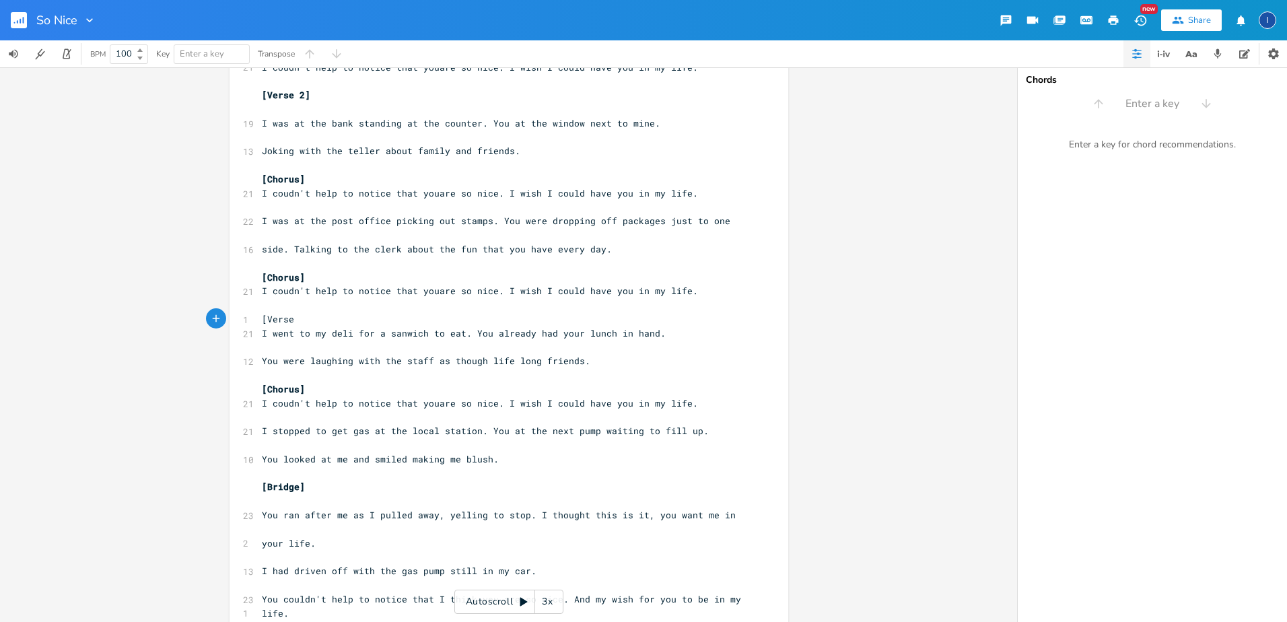
scroll to position [0, 32]
type textarea "[Verse 3]"
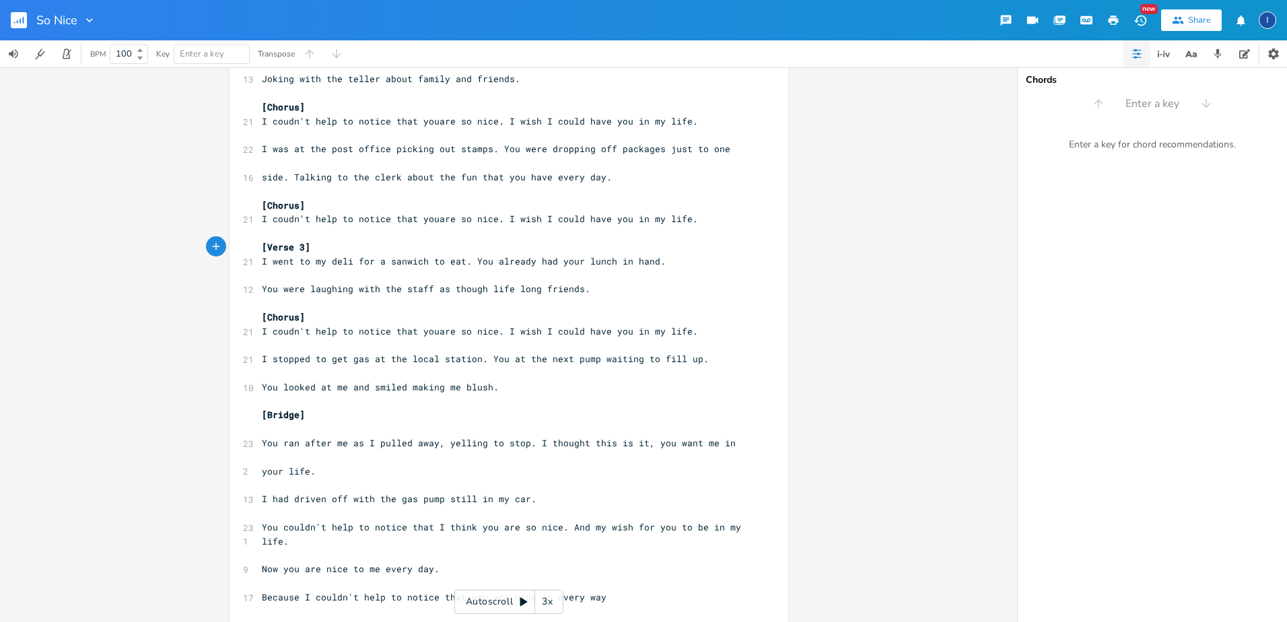
scroll to position [219, 0]
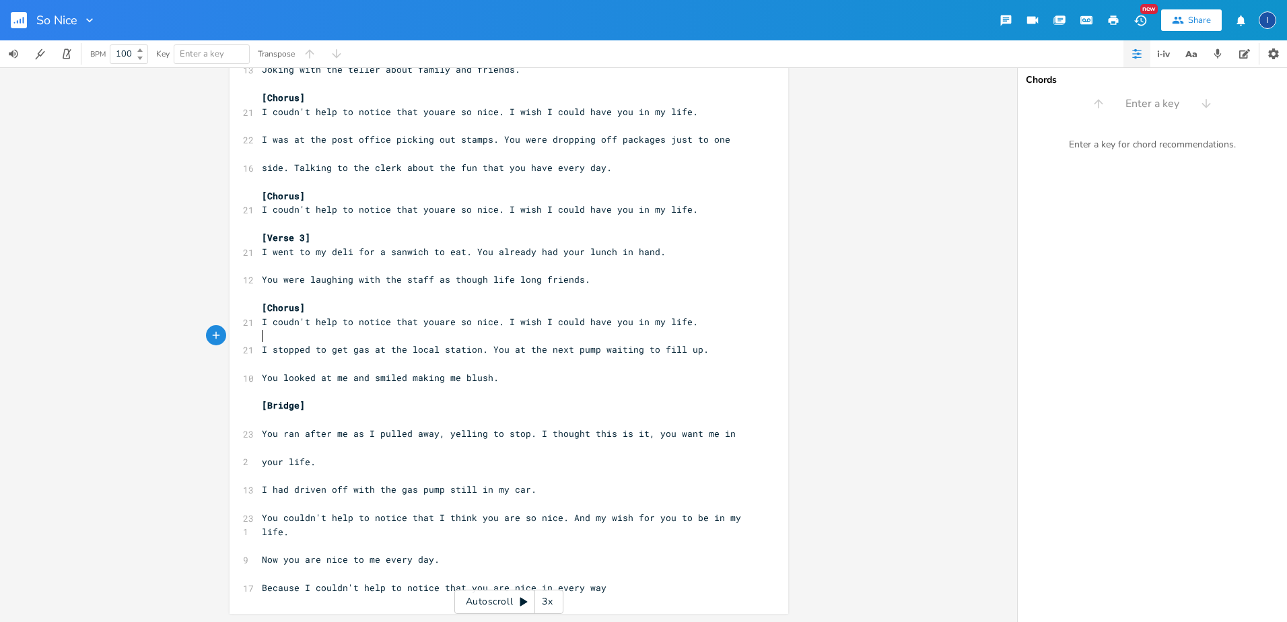
click at [279, 339] on pre "​" at bounding box center [502, 336] width 486 height 14
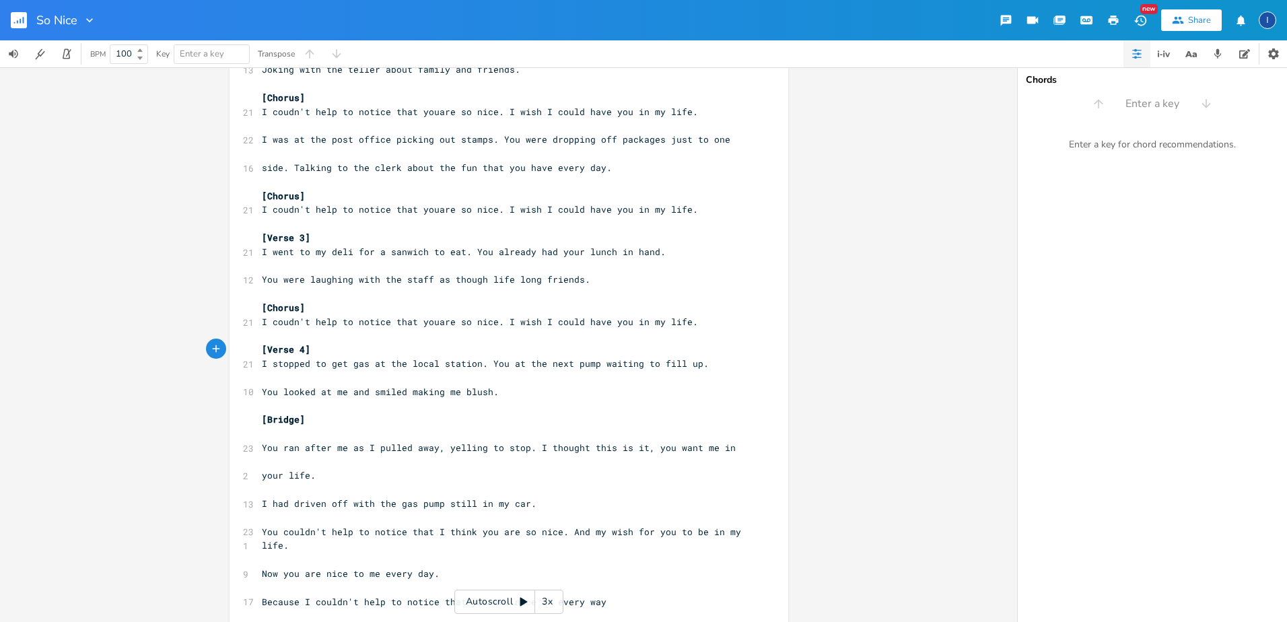
scroll to position [233, 0]
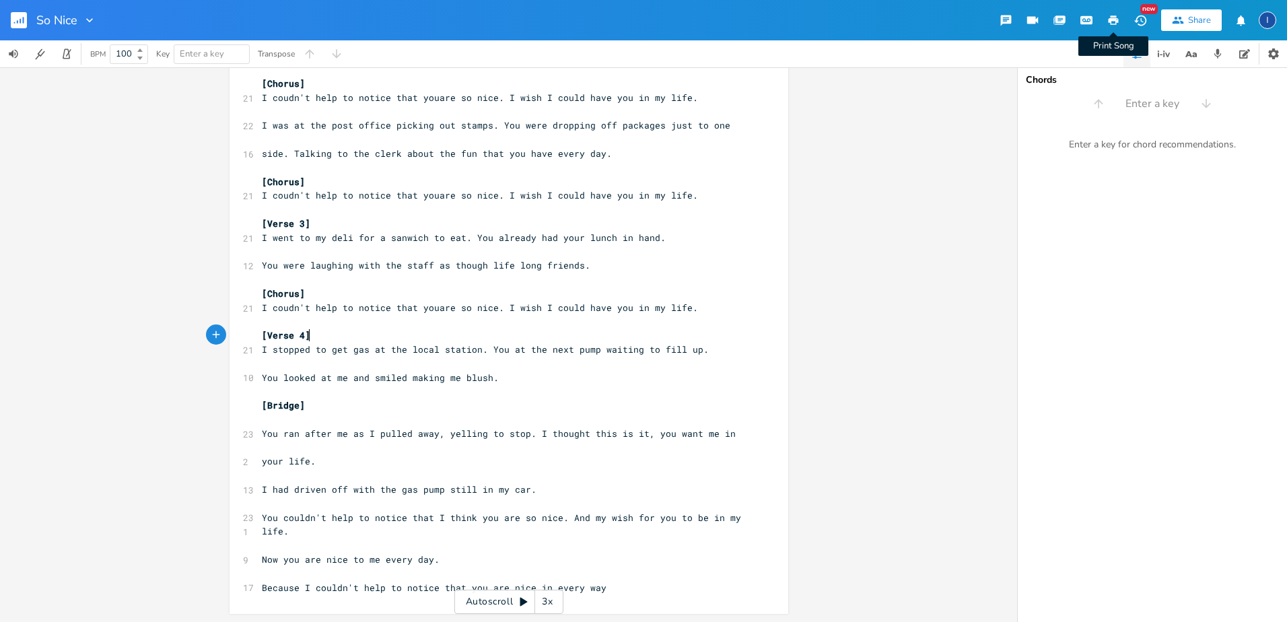
type textarea "[Verse 4]"
click at [1113, 20] on icon "button" at bounding box center [1113, 19] width 10 height 9
click at [259, 486] on pre "I had driven off with the gas pump still in my car." at bounding box center [502, 489] width 486 height 14
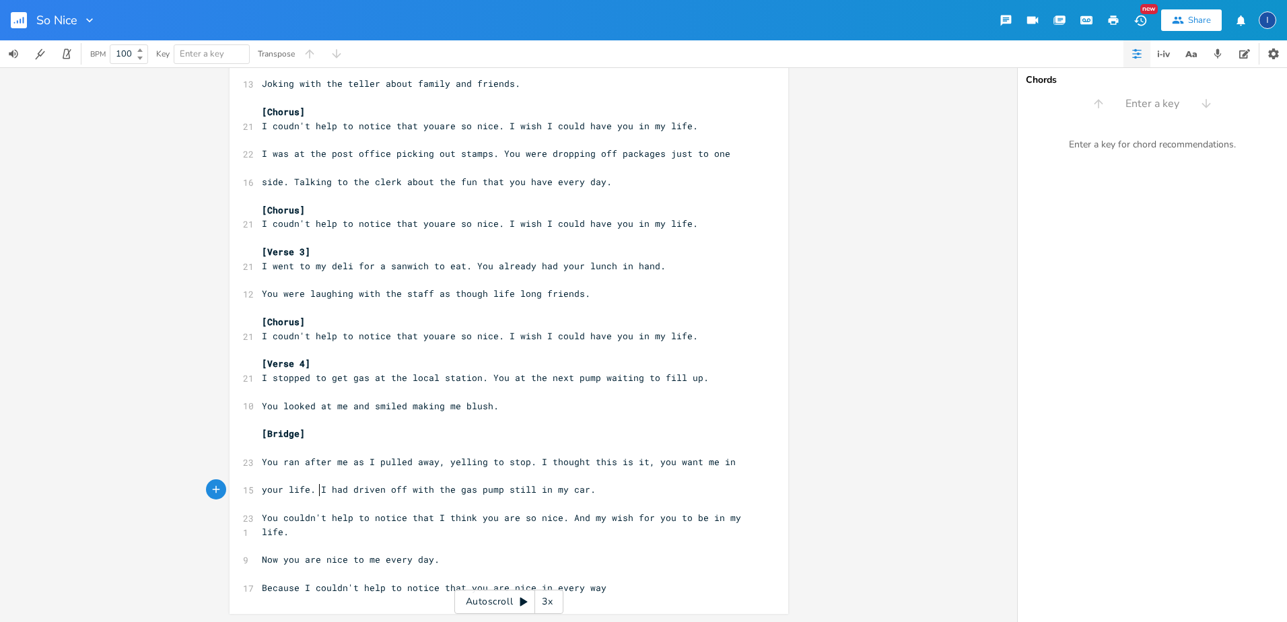
scroll to position [0, 3]
click at [259, 588] on pre "Because I couldn't help to notice that you are nice in every way" at bounding box center [502, 588] width 486 height 14
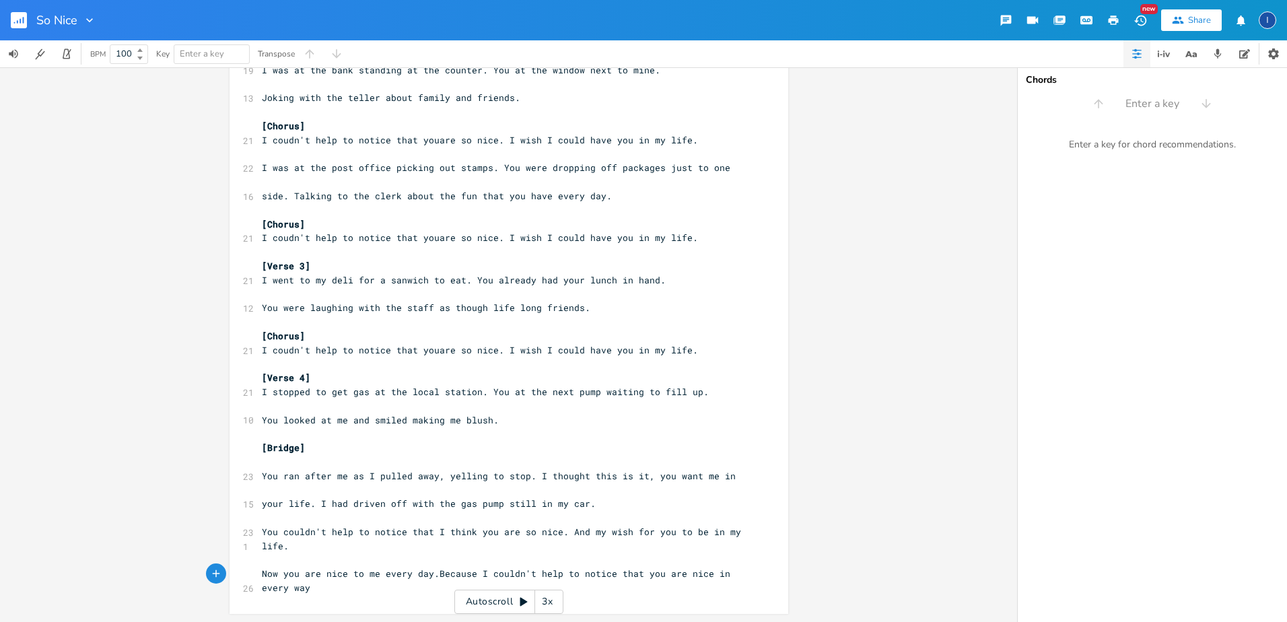
scroll to position [0, 2]
click at [1110, 21] on icon "button" at bounding box center [1113, 19] width 10 height 9
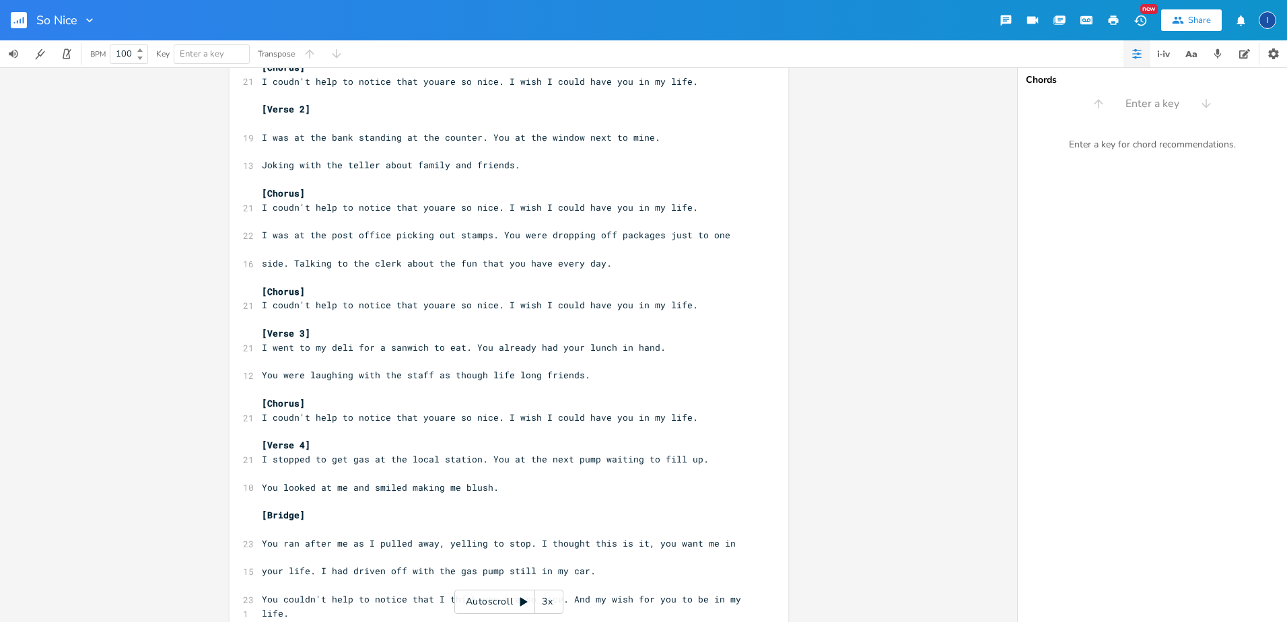
scroll to position [0, 0]
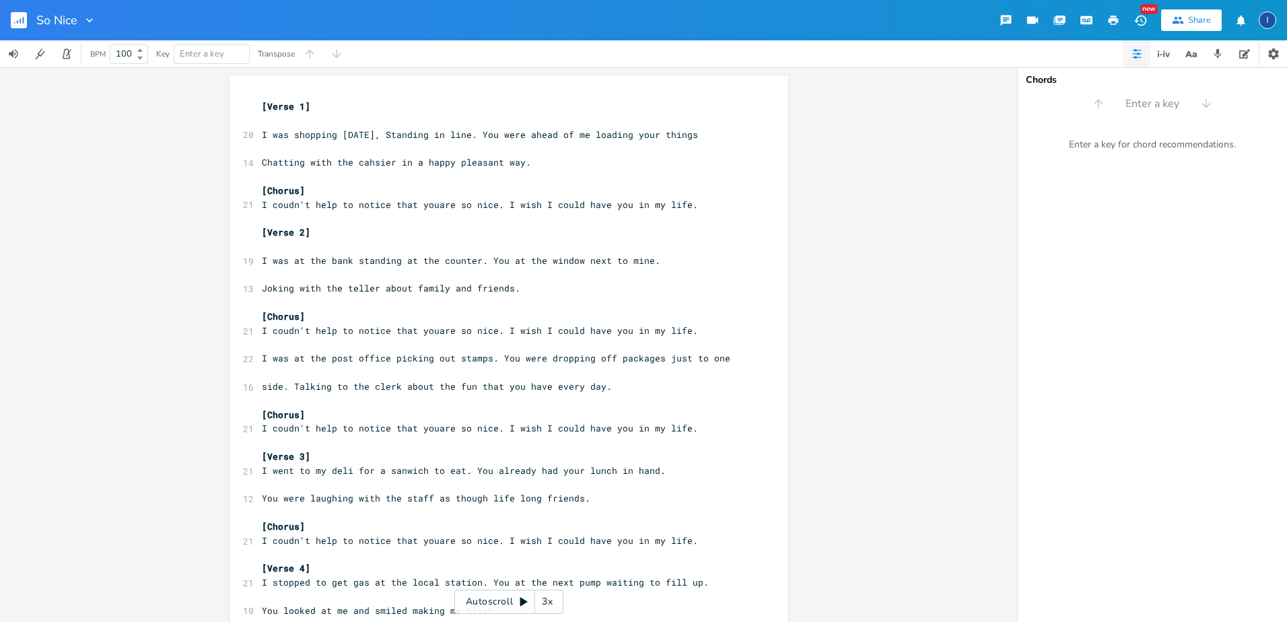
click at [377, 134] on span "I was shopping [DATE], Standing in line. You were ahead of me loading your thin…" at bounding box center [480, 135] width 436 height 12
type textarea "s"
drag, startPoint x: 675, startPoint y: 137, endPoint x: 688, endPoint y: 133, distance: 14.3
click at [686, 135] on pre "I was shopping [DATE], standing in line. You were ahead of me loading your thin…" at bounding box center [502, 135] width 486 height 14
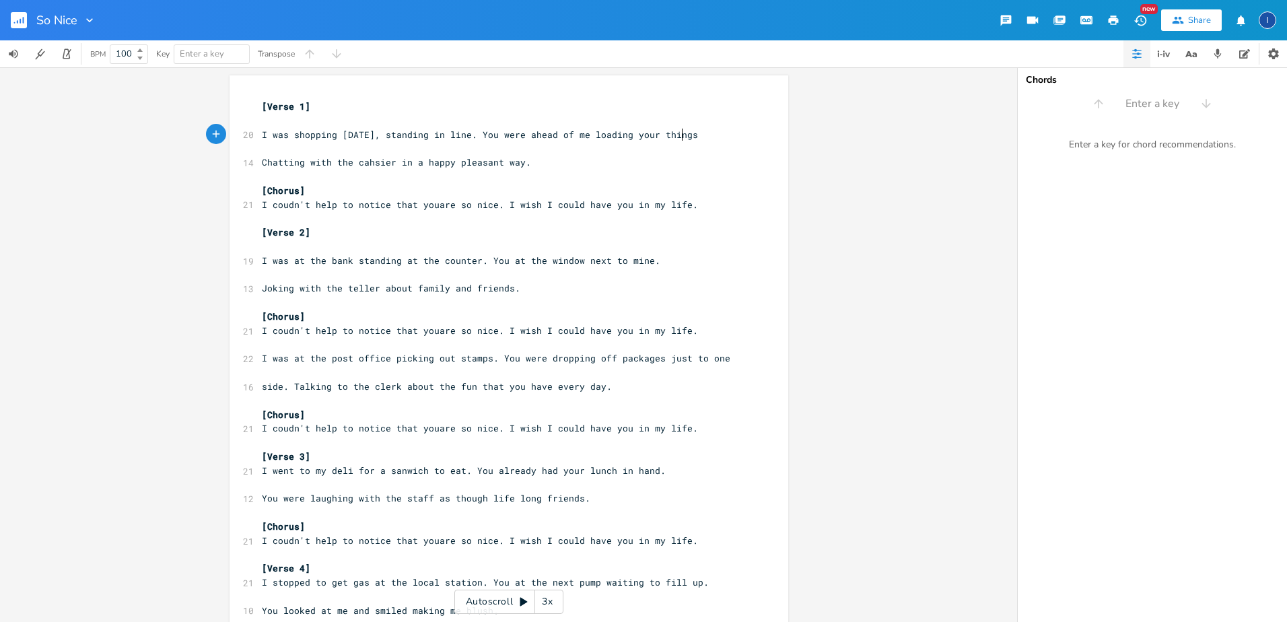
type textarea "."
click at [371, 162] on span "Chatting with the cahsier in a happy pleasant way." at bounding box center [396, 162] width 269 height 12
type textarea "sh"
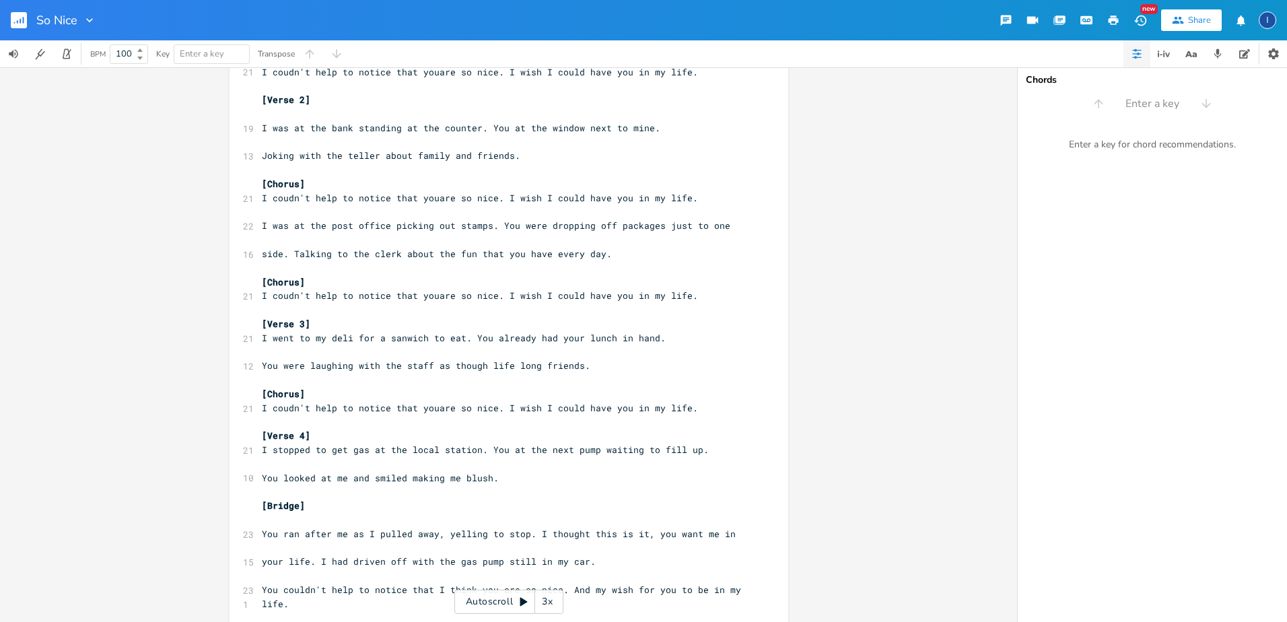
scroll to position [133, 0]
click at [273, 214] on pre "​" at bounding box center [502, 212] width 486 height 14
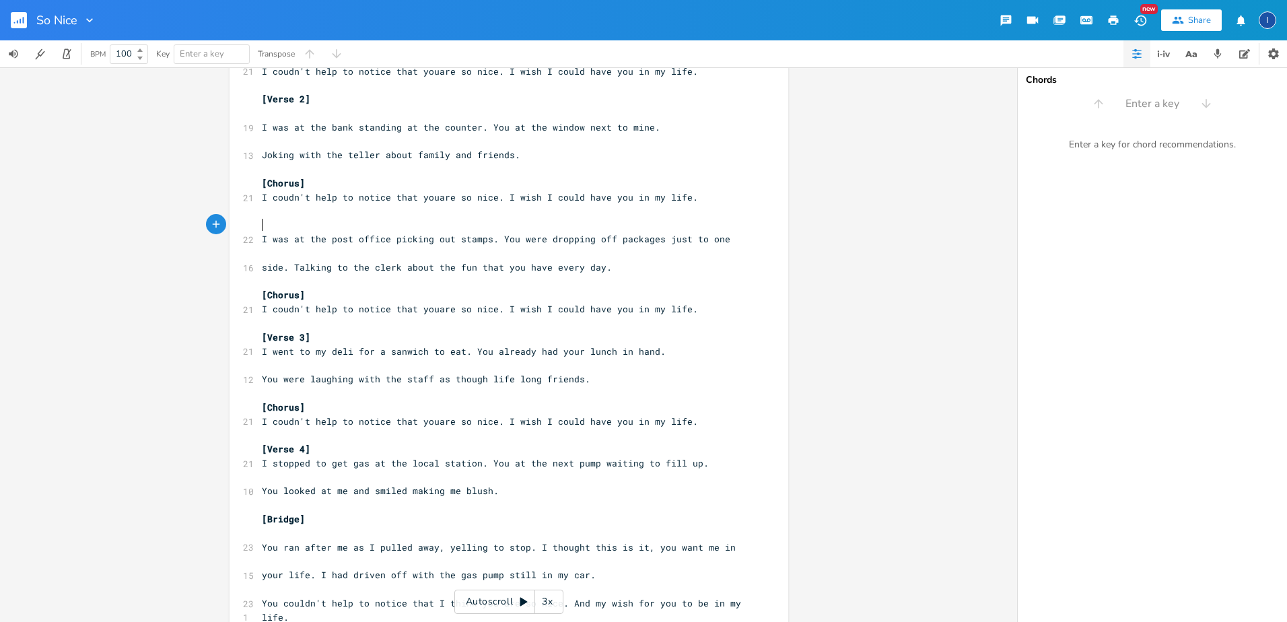
scroll to position [0, 3]
type textarea "[3]"
type textarea "Verse"
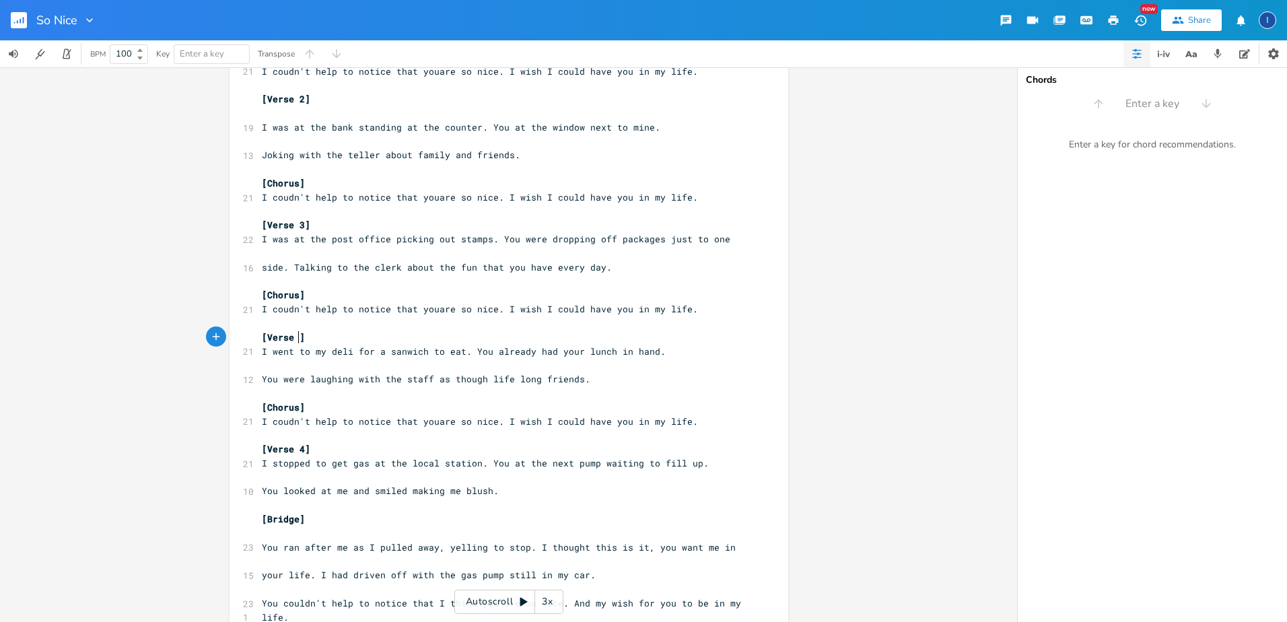
type textarea "4"
type textarea "5"
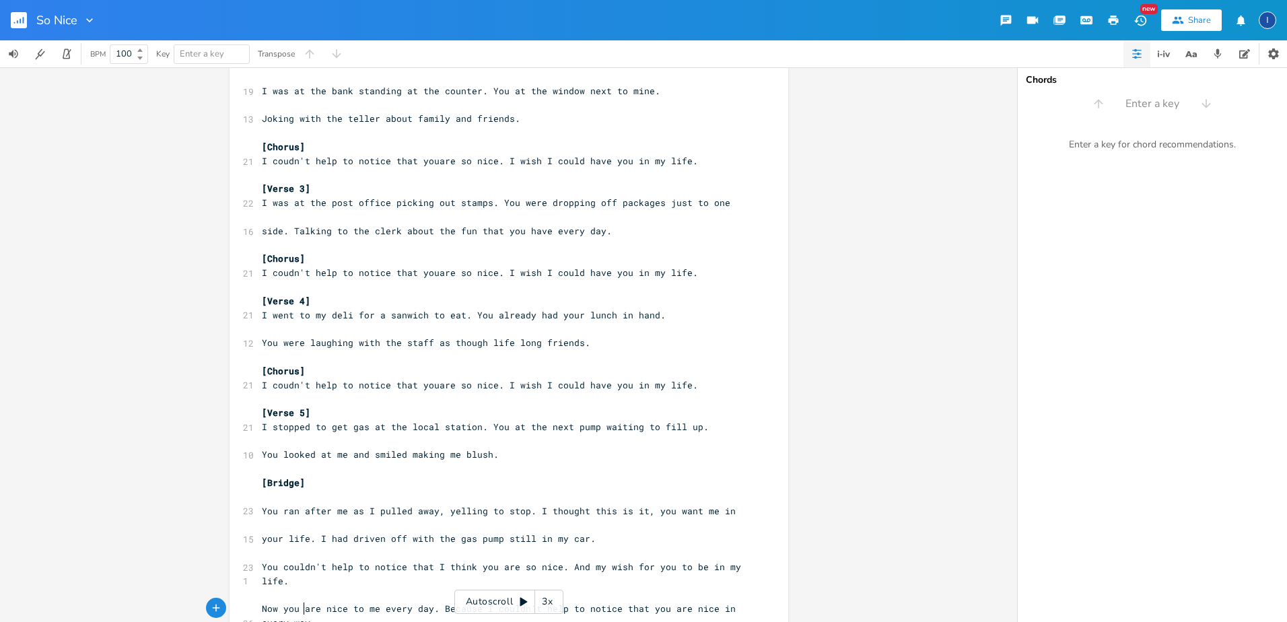
scroll to position [196, 0]
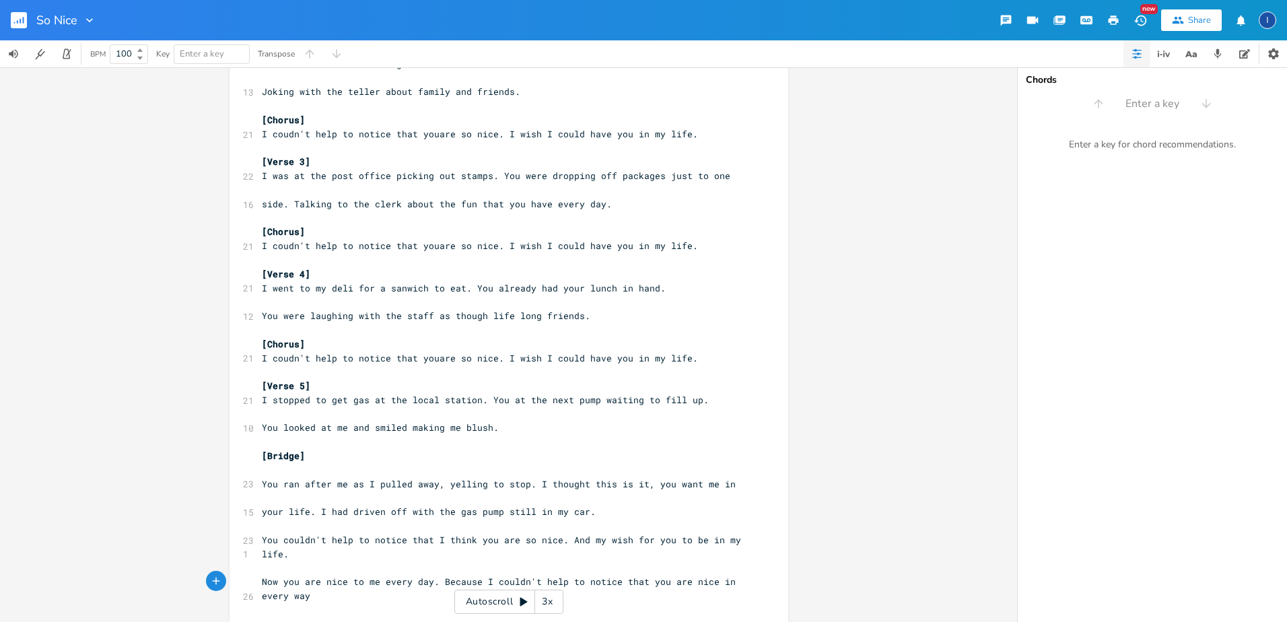
click at [1117, 22] on icon "button" at bounding box center [1113, 19] width 10 height 9
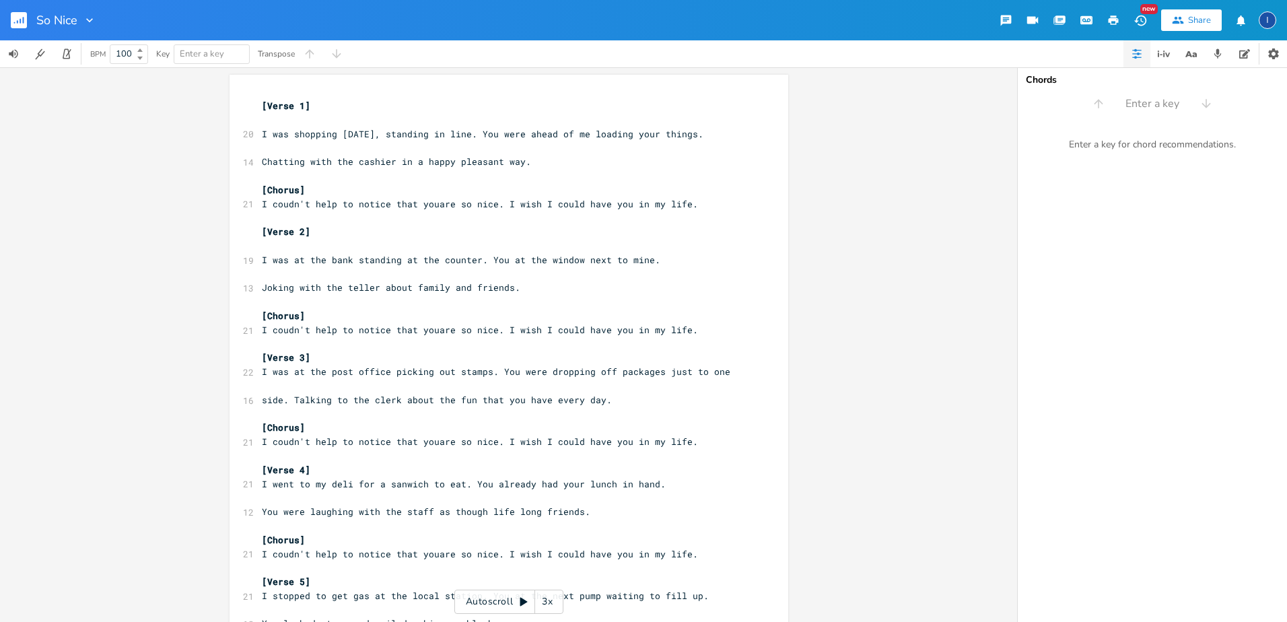
scroll to position [0, 0]
click at [262, 122] on pre "​" at bounding box center [502, 121] width 486 height 14
type textarea "g"
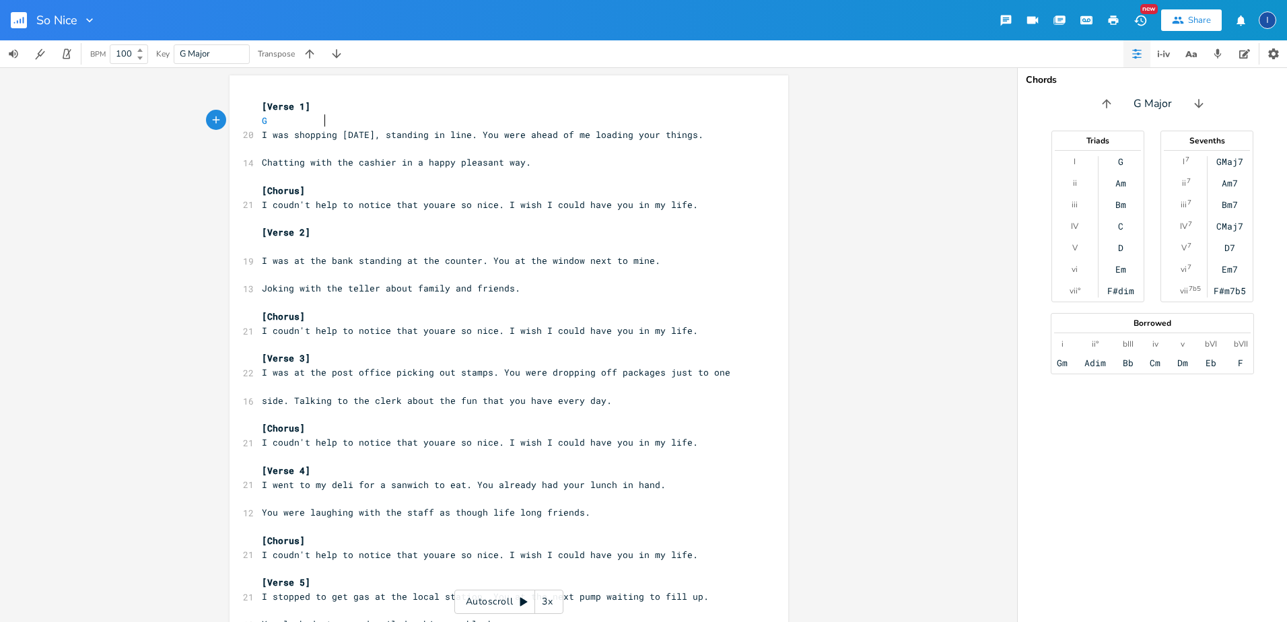
scroll to position [0, 27]
click at [293, 124] on span "G" at bounding box center [297, 120] width 70 height 12
type textarea "d"
click at [341, 120] on pre "G D" at bounding box center [502, 121] width 486 height 14
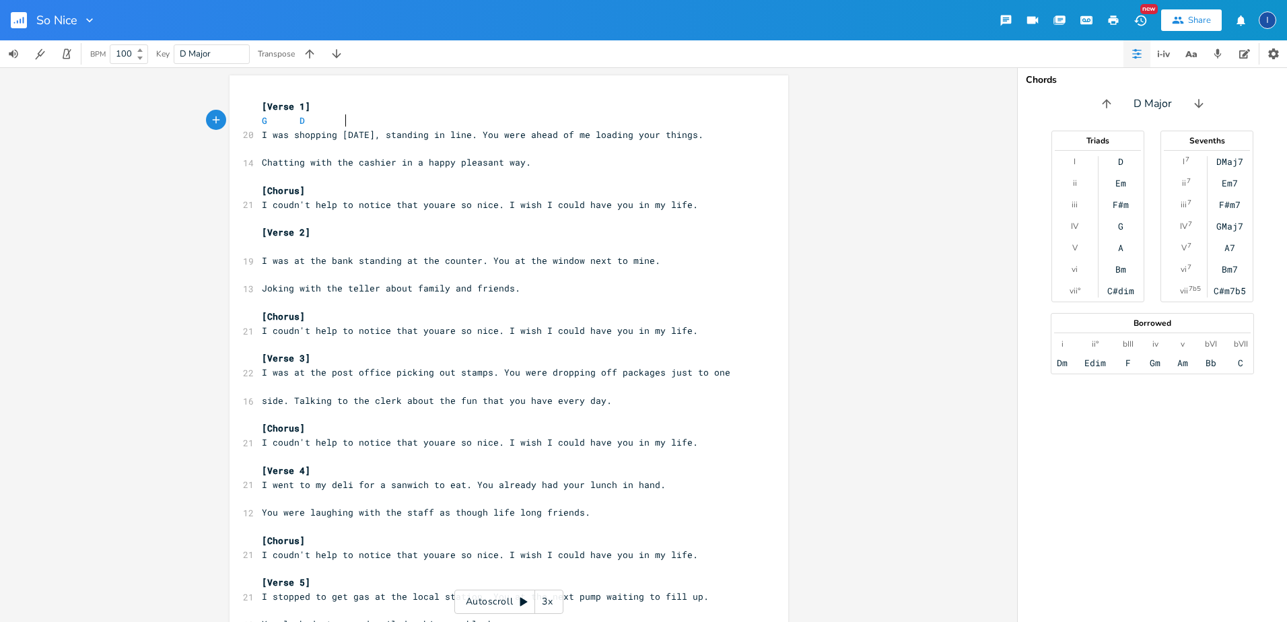
scroll to position [0, 4]
type textarea "e"
click at [421, 120] on pre "G D Em" at bounding box center [502, 121] width 486 height 14
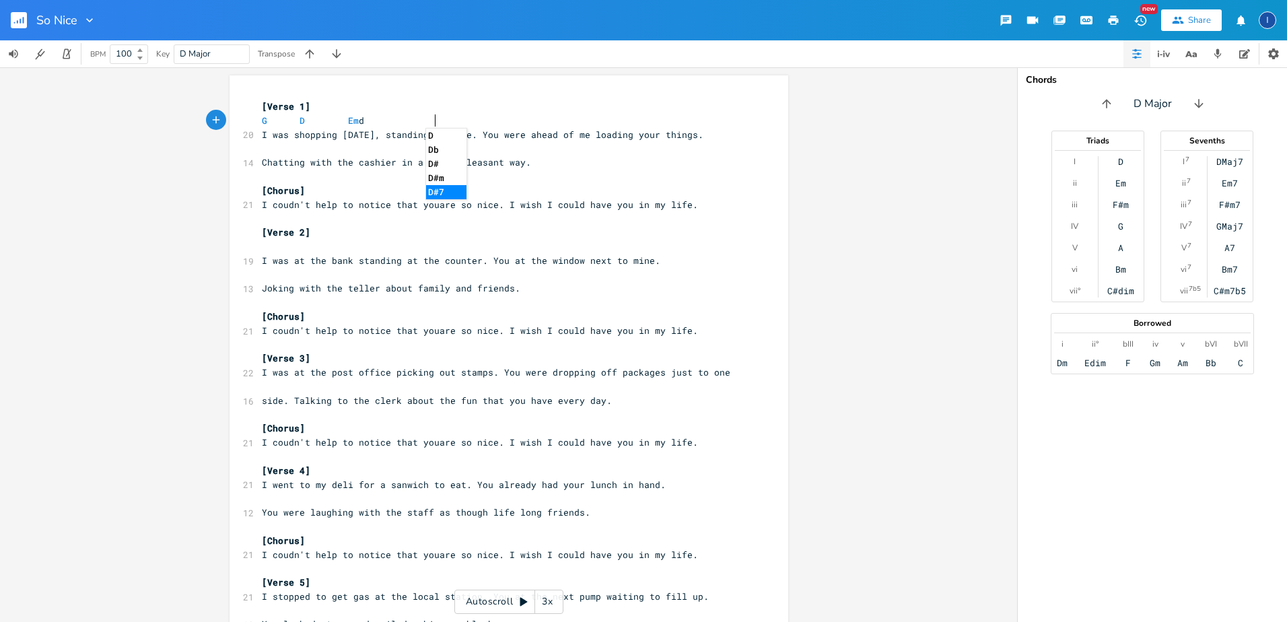
type textarea "dm"
click at [455, 122] on pre "G D Em Dm" at bounding box center [502, 121] width 486 height 14
click at [456, 122] on pre "G D Em Dm" at bounding box center [502, 121] width 486 height 14
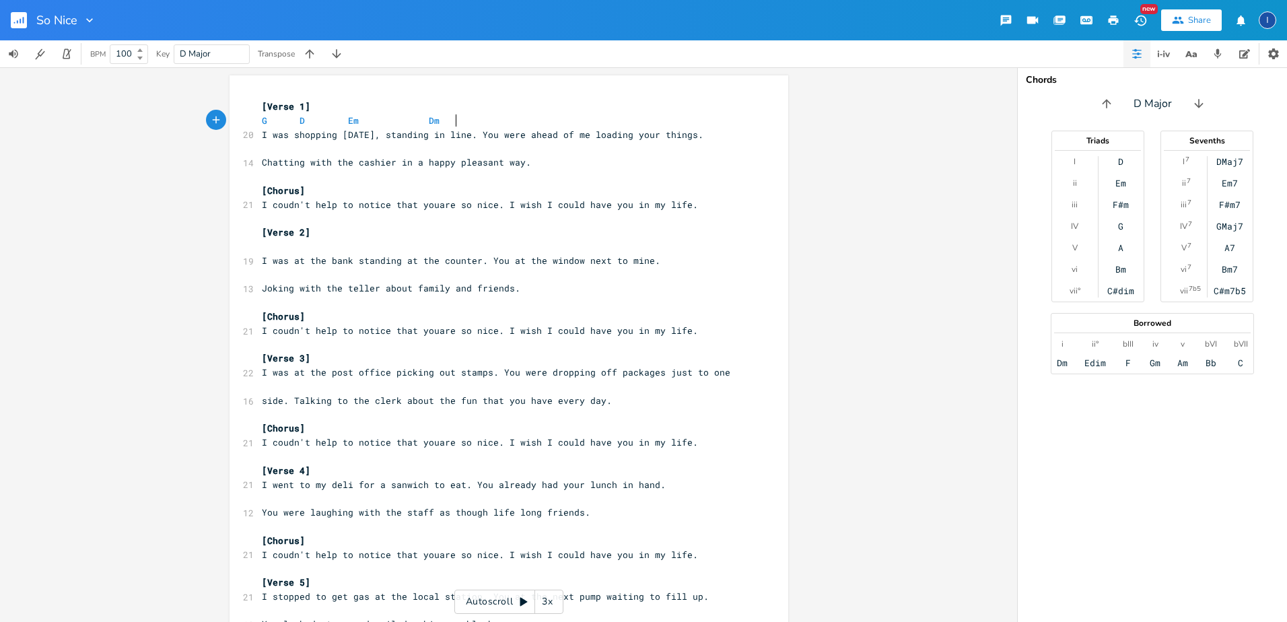
type textarea "g"
click at [479, 135] on icon "Close" at bounding box center [479, 137] width 9 height 9
click at [468, 120] on pre "G D Em Dm G" at bounding box center [502, 121] width 486 height 14
type textarea "c"
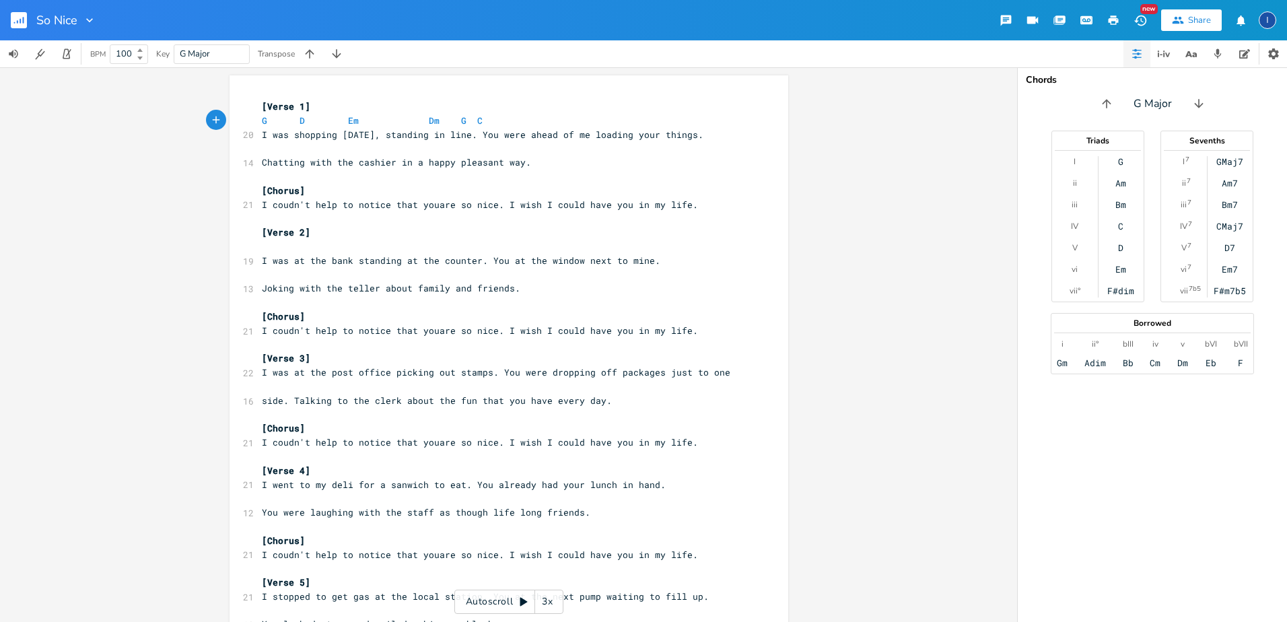
scroll to position [0, 2]
type textarea "g"
click at [645, 122] on pre "G D Em Dm G C G" at bounding box center [502, 121] width 486 height 14
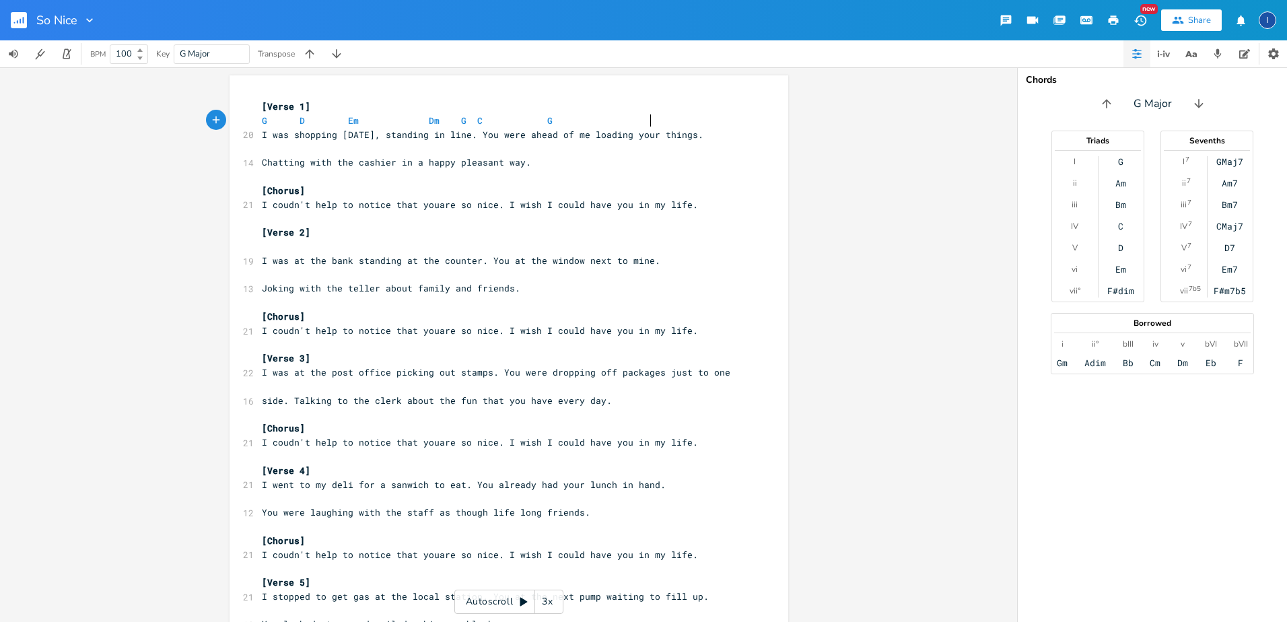
type textarea "d"
click at [259, 152] on pre "​" at bounding box center [502, 148] width 486 height 14
type textarea "c"
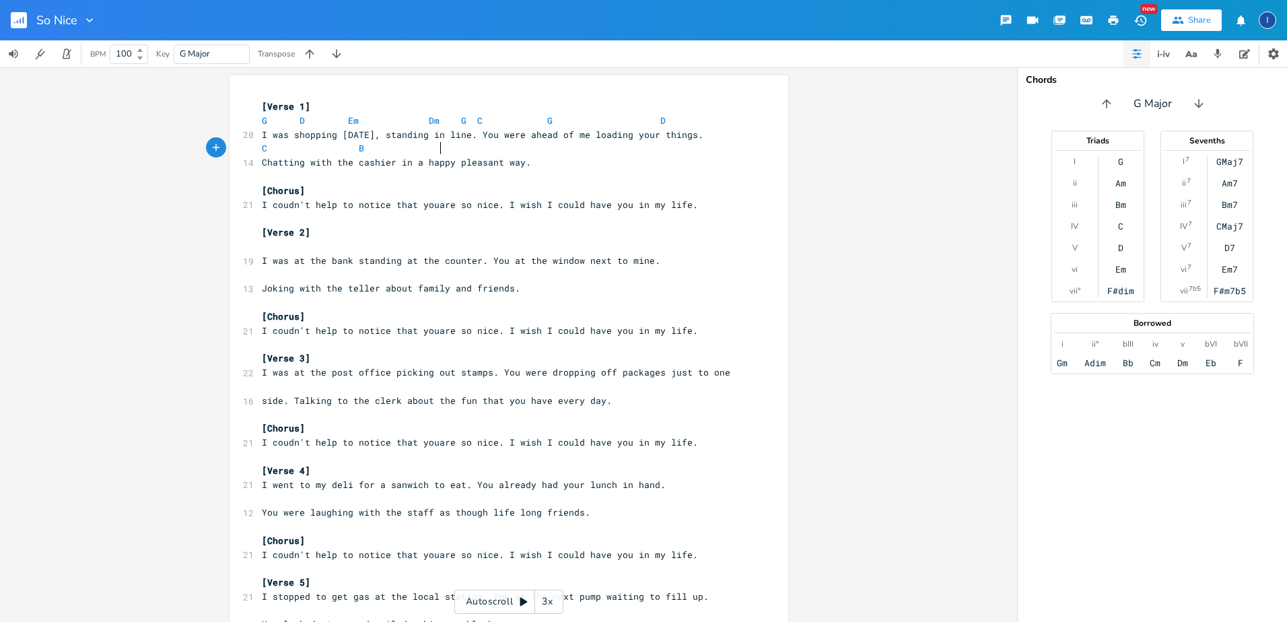
type textarea "b"
type textarea "e"
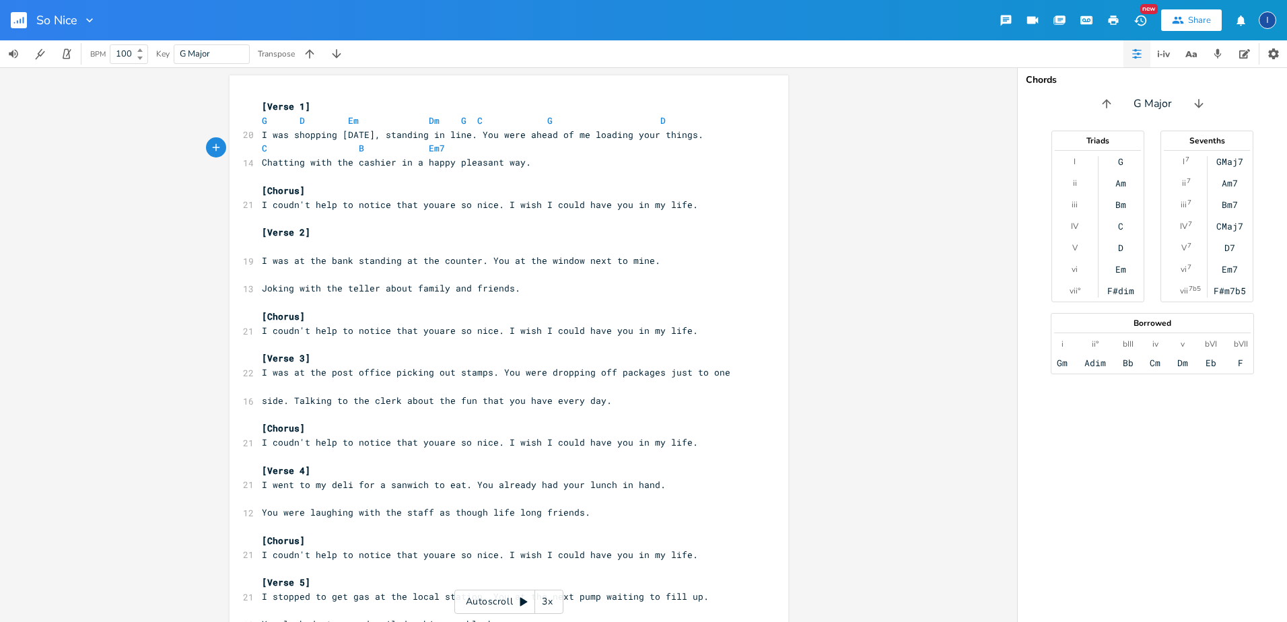
type textarea "d"
type textarea "g d"
type textarea "g"
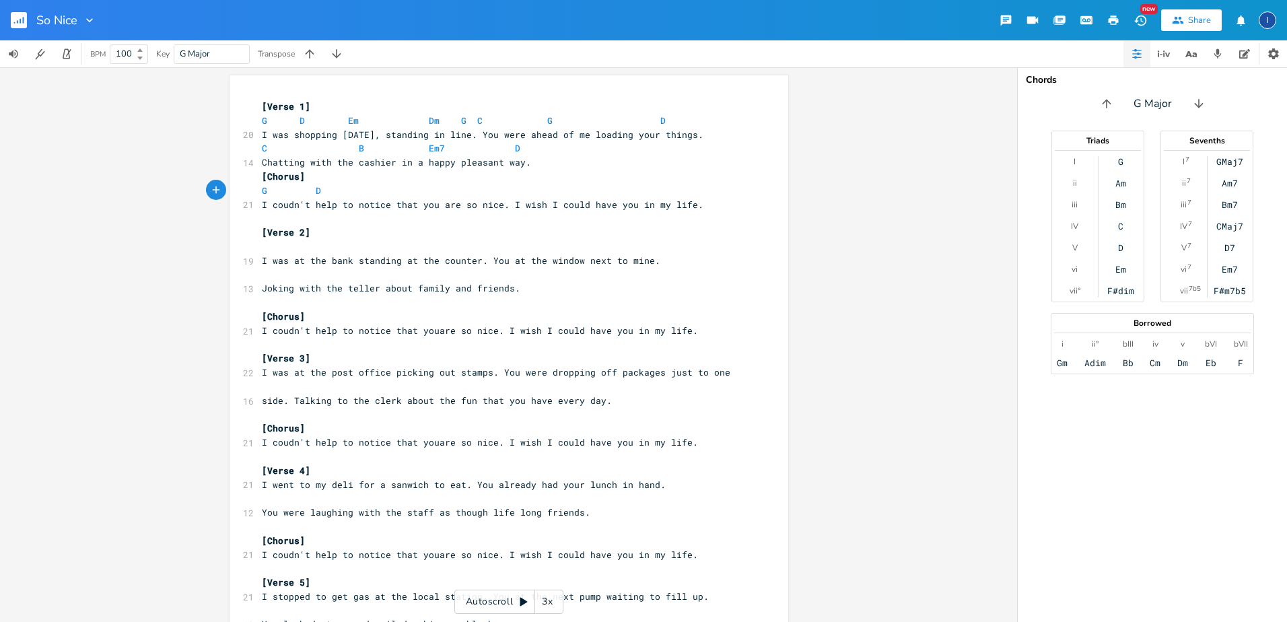
scroll to position [0, 5]
type textarea "d"
type textarea "c"
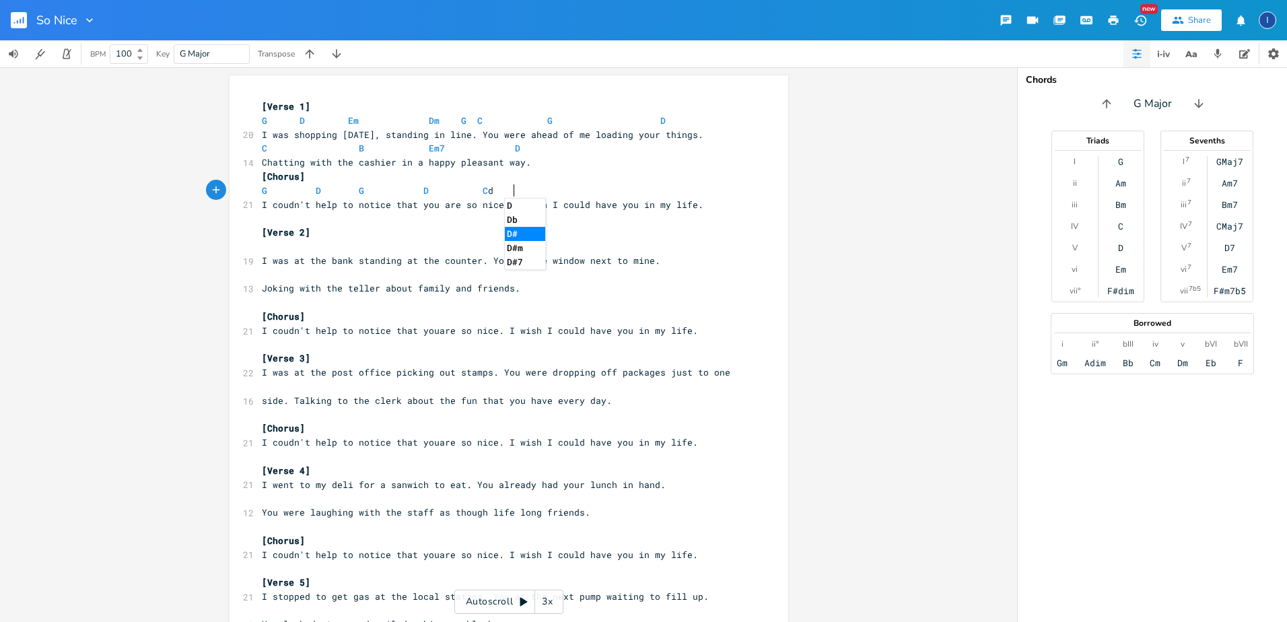
type textarea "d"
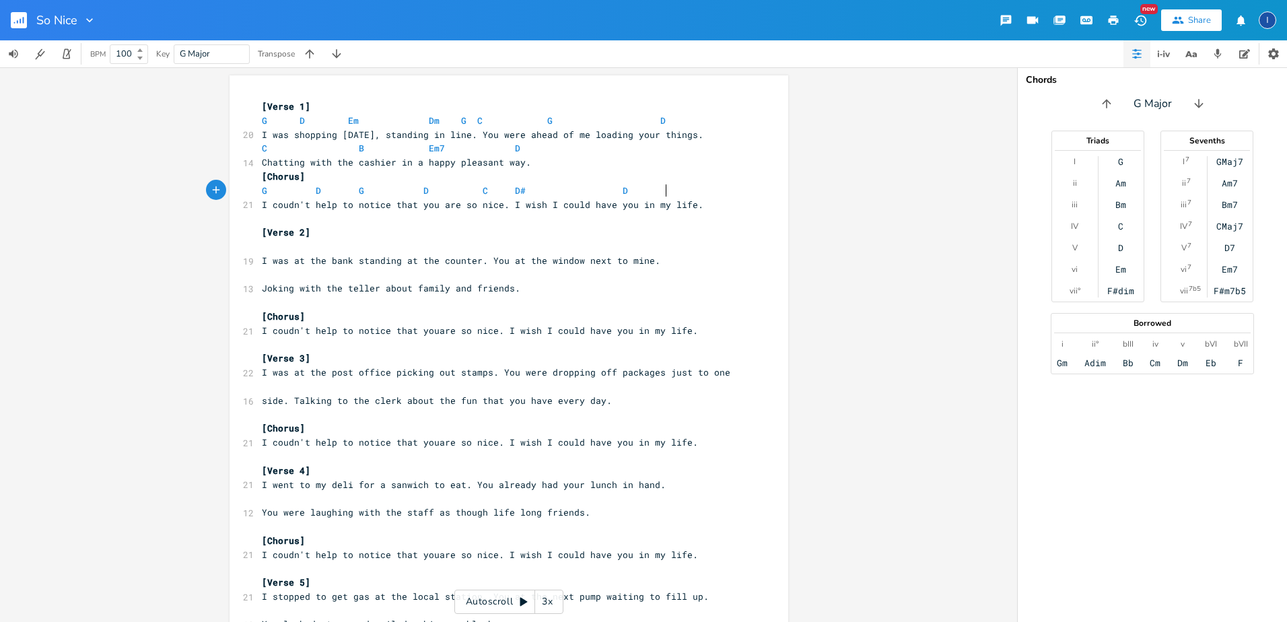
scroll to position [0, 20]
type textarea "g"
click at [259, 312] on pre "[Chorus]" at bounding box center [502, 317] width 486 height 14
click at [260, 252] on pre "​" at bounding box center [502, 247] width 486 height 14
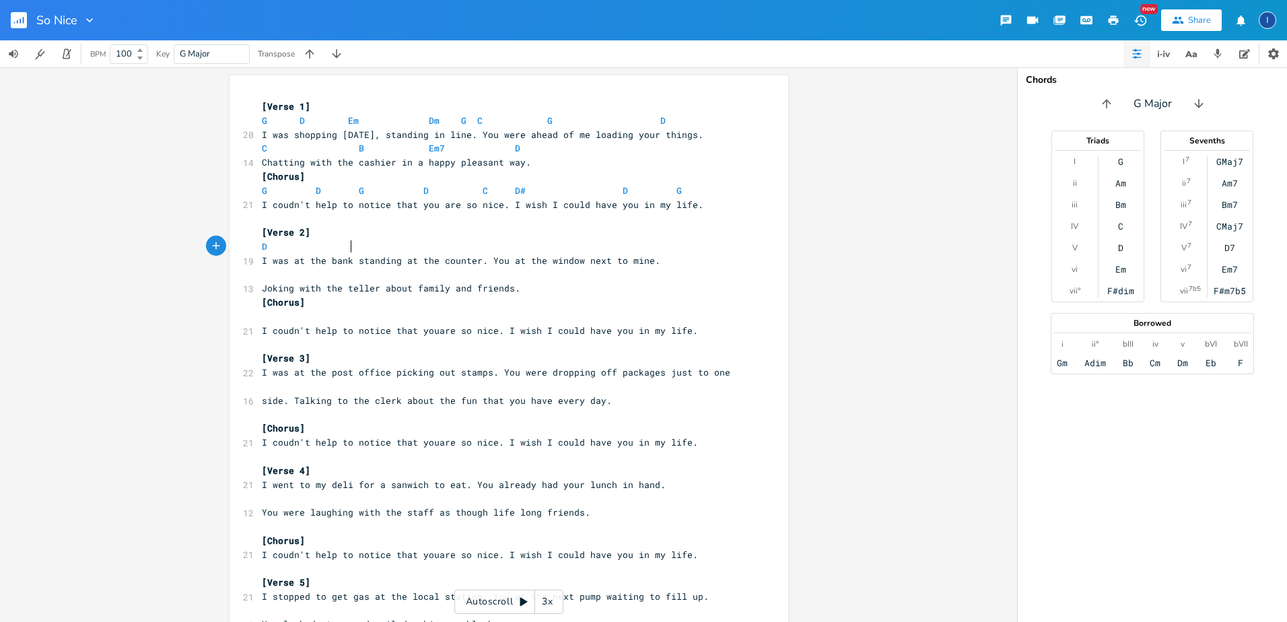
scroll to position [0, 44]
type textarea "d e"
type textarea "dm"
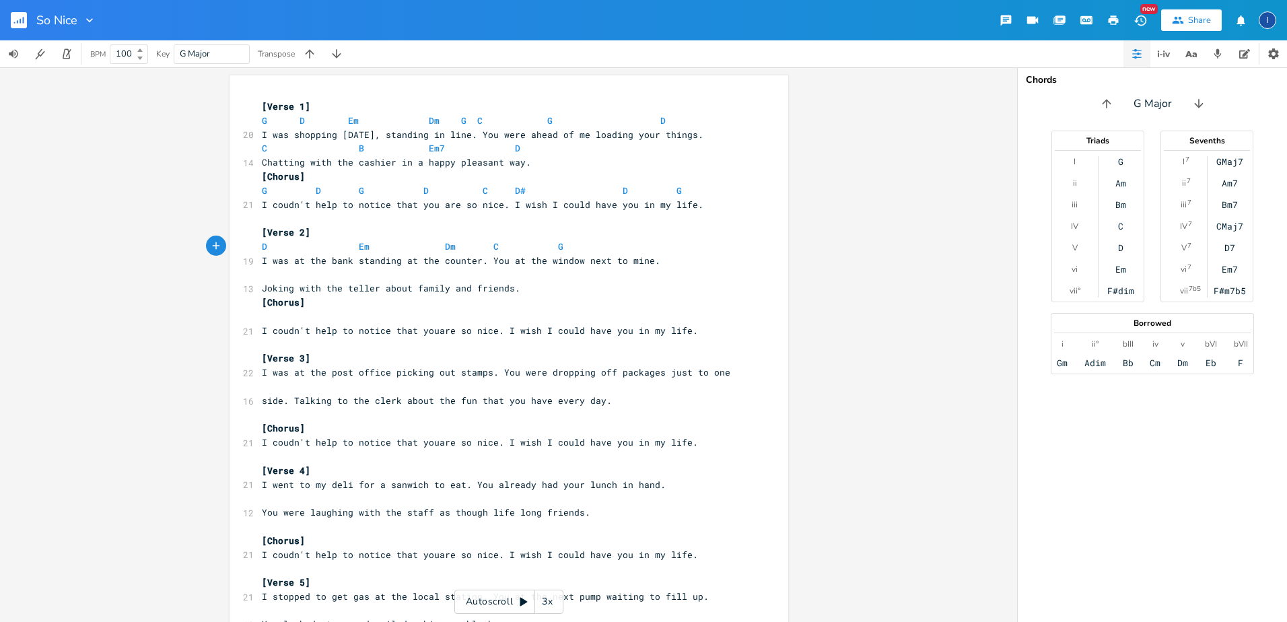
type textarea "c g d"
type textarea "c b em"
type textarea "d"
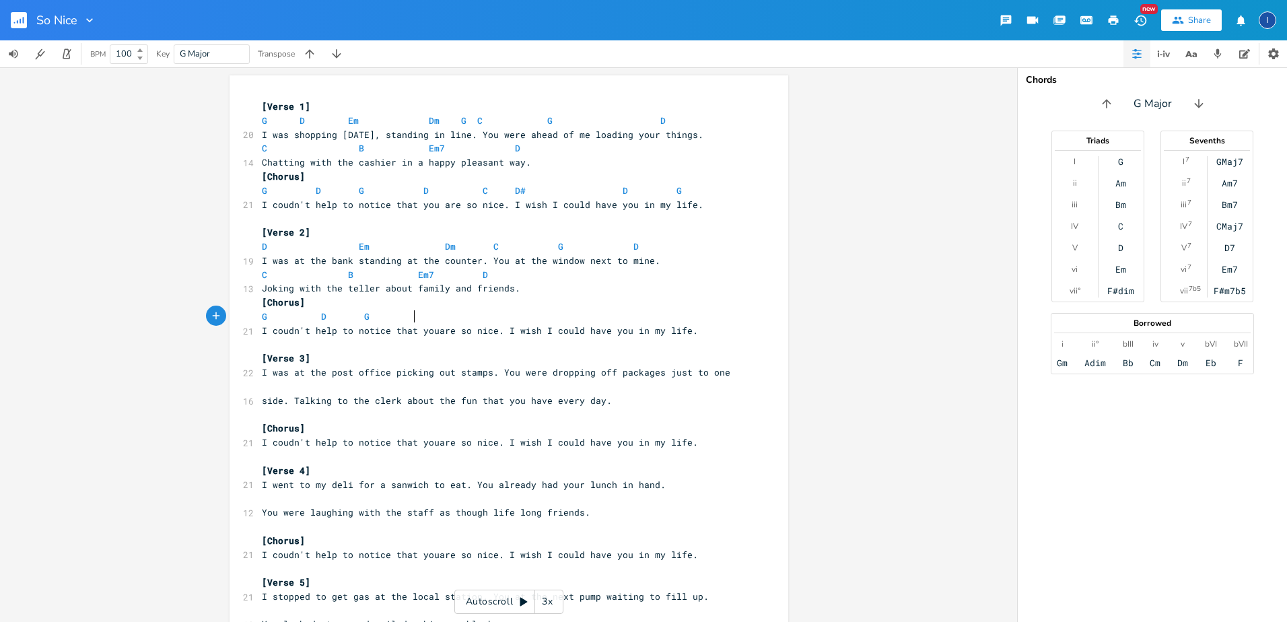
scroll to position [0, 77]
type textarea "g d g d"
type textarea "c d"
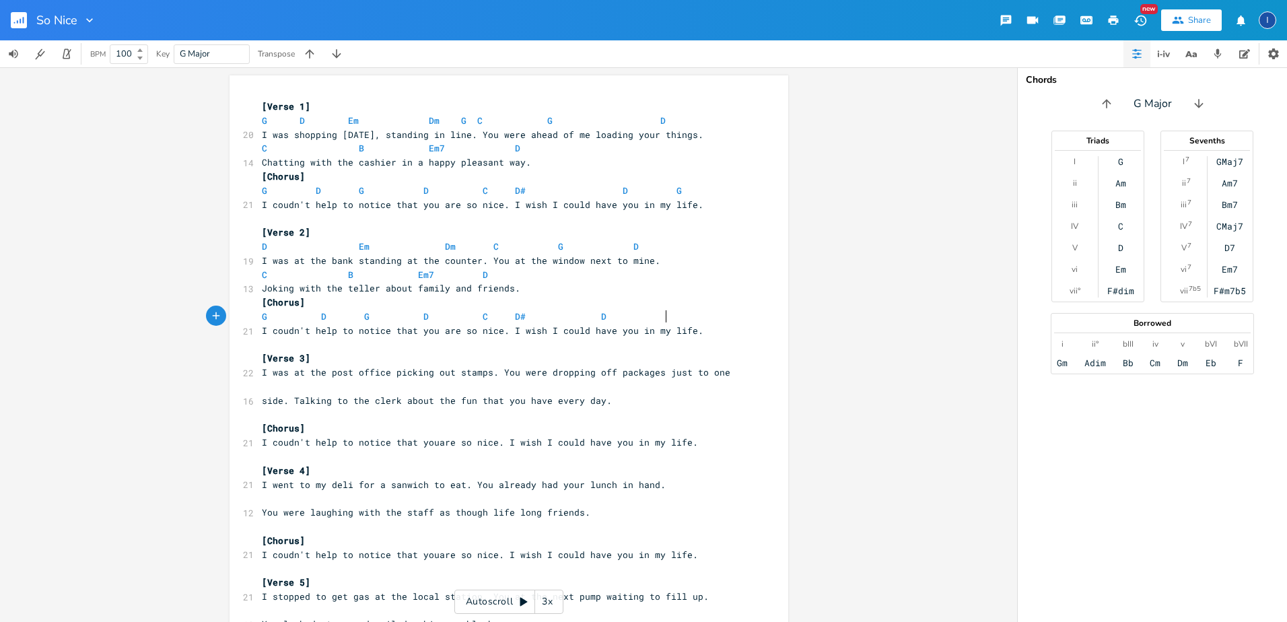
type textarea "d"
type textarea "g"
type textarea "\"
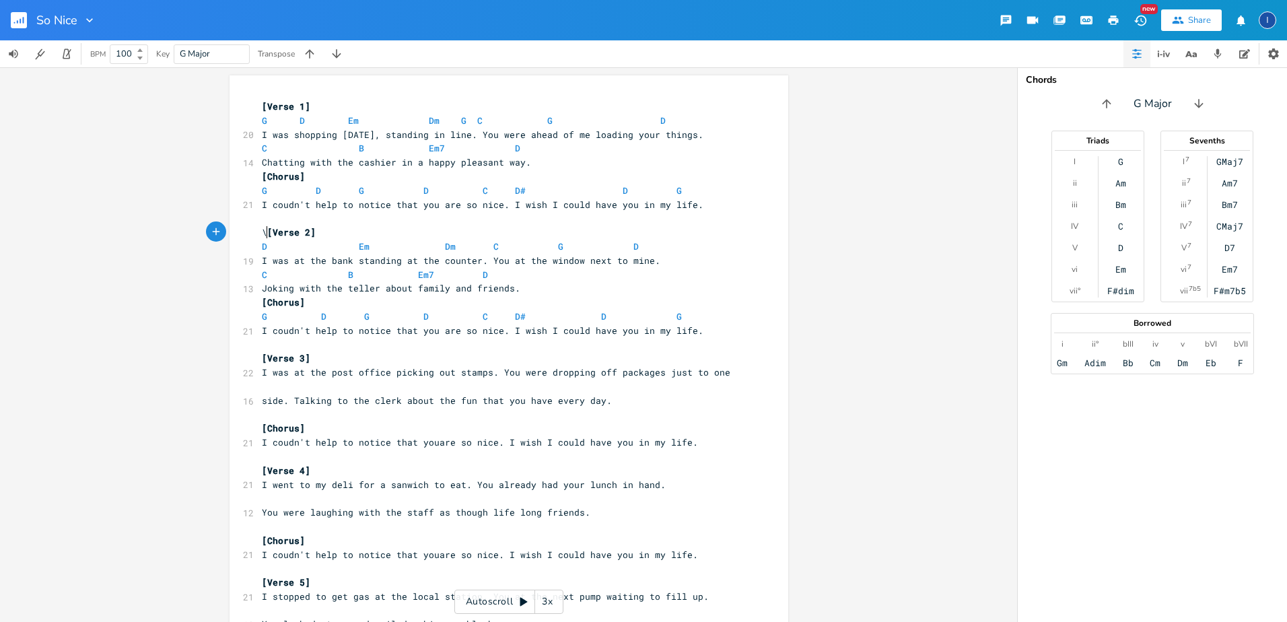
scroll to position [0, 3]
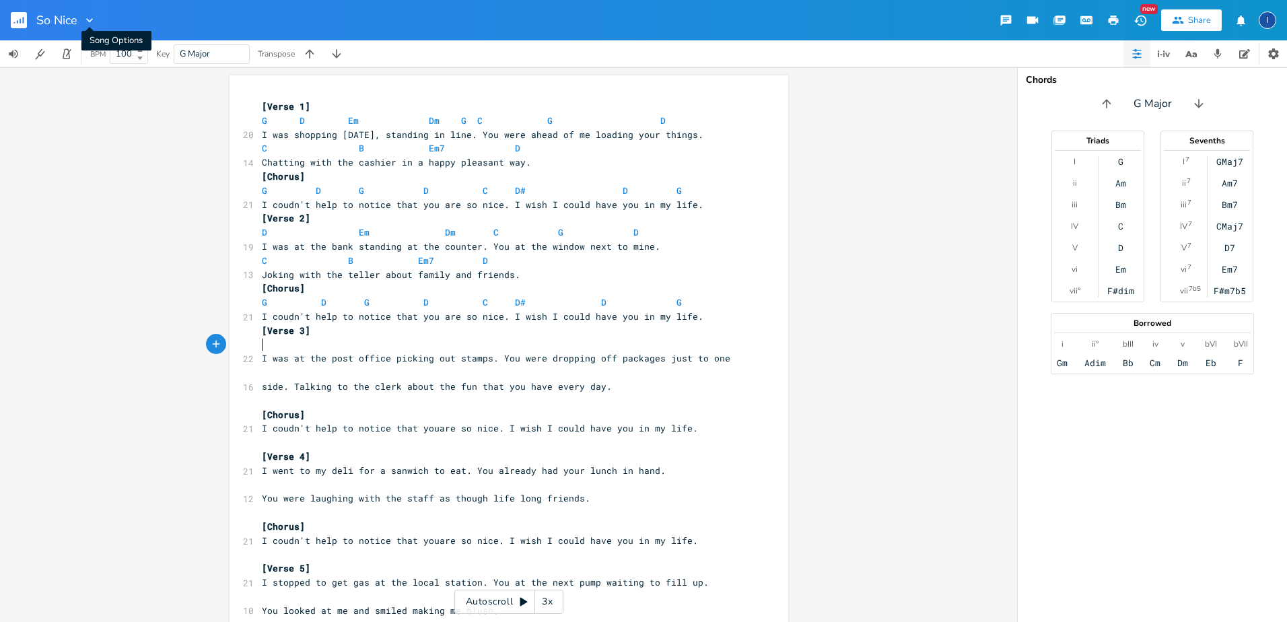
click at [89, 17] on icon "button" at bounding box center [89, 19] width 13 height 13
click at [35, 101] on div "x [Verse 1] G D Em Dm G C G D 20 I was shopping [DATE], standing in line. You w…" at bounding box center [508, 344] width 1017 height 554
click at [17, 18] on rect "button" at bounding box center [19, 20] width 16 height 16
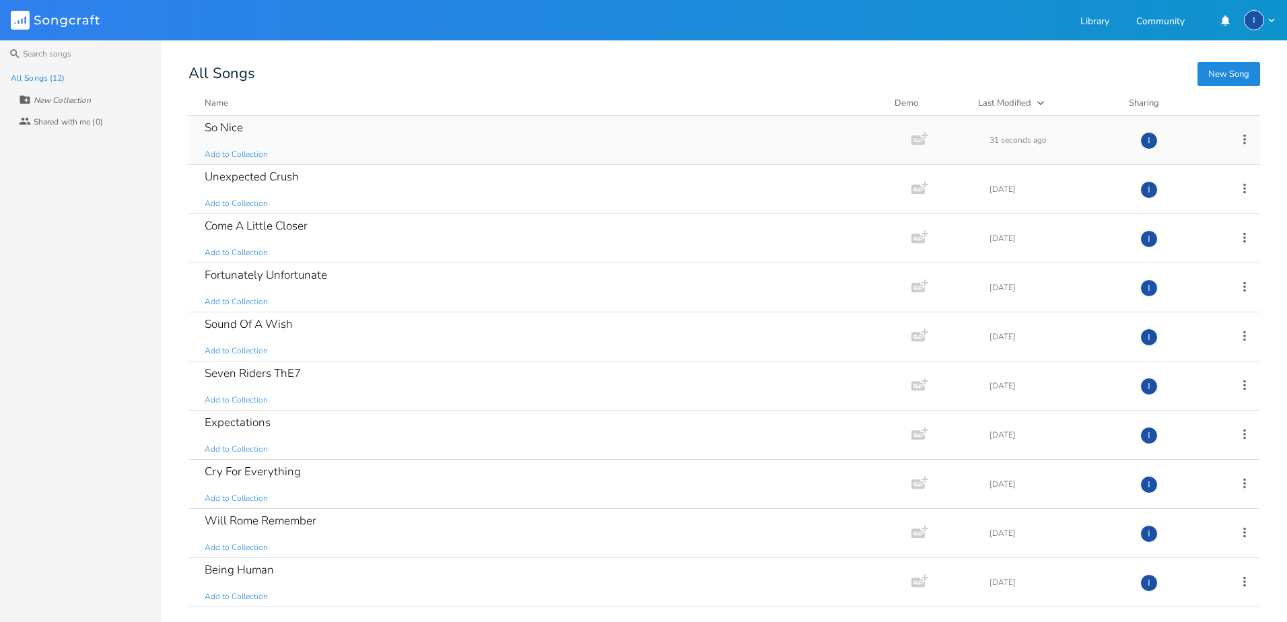
click at [251, 135] on div "So Nice Add to Collection" at bounding box center [547, 140] width 685 height 48
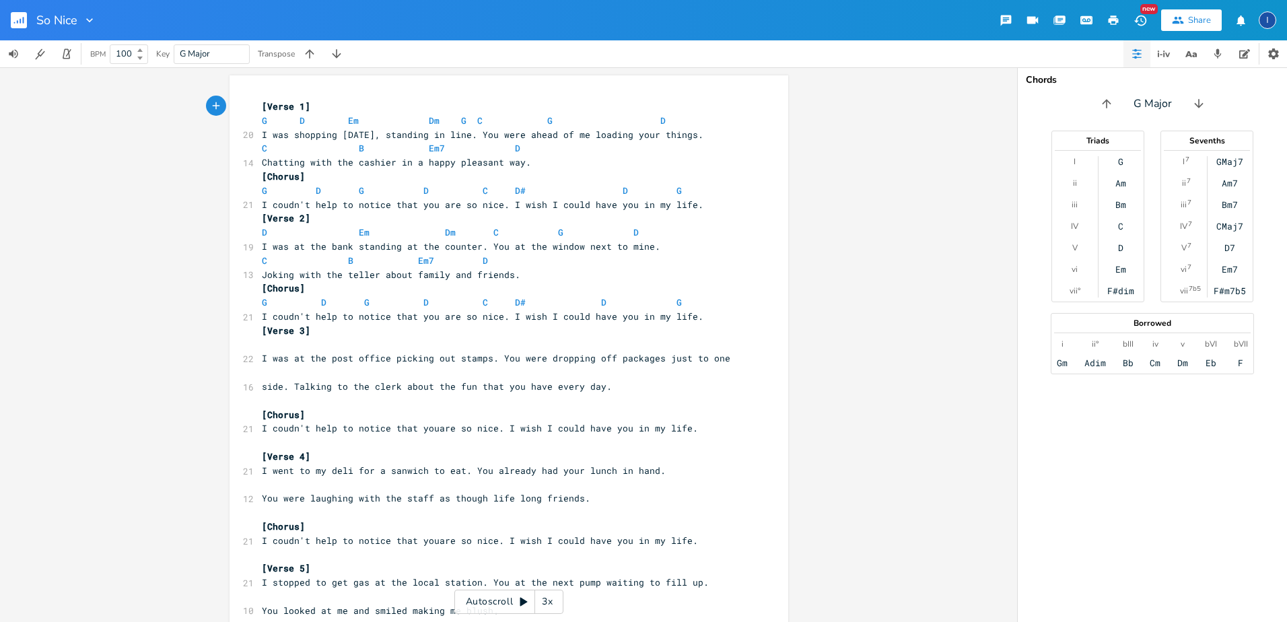
click at [22, 18] on rect "button" at bounding box center [19, 20] width 16 height 16
